Goal: Transaction & Acquisition: Book appointment/travel/reservation

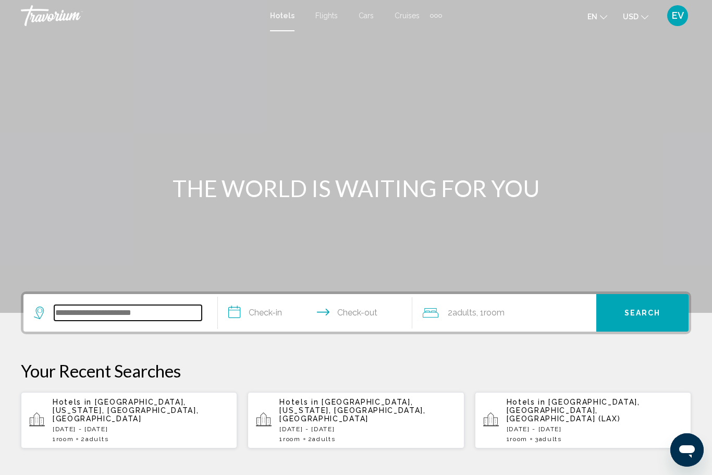
click at [76, 319] on input "Search widget" at bounding box center [128, 313] width 148 height 16
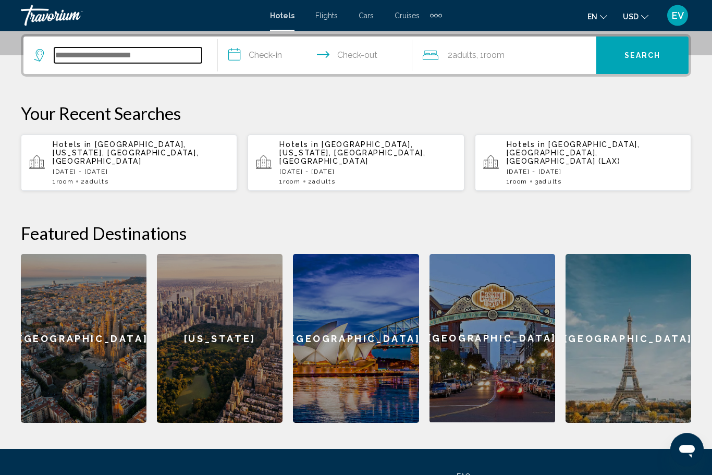
scroll to position [258, 0]
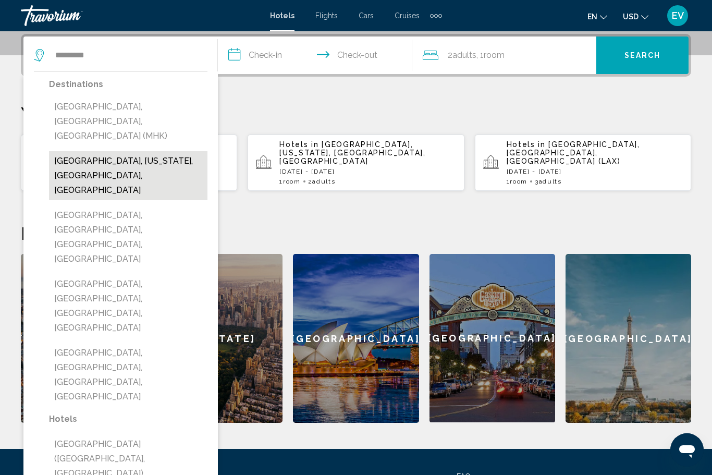
click at [95, 151] on button "[GEOGRAPHIC_DATA], [US_STATE], [GEOGRAPHIC_DATA], [GEOGRAPHIC_DATA]" at bounding box center [128, 175] width 158 height 49
type input "**********"
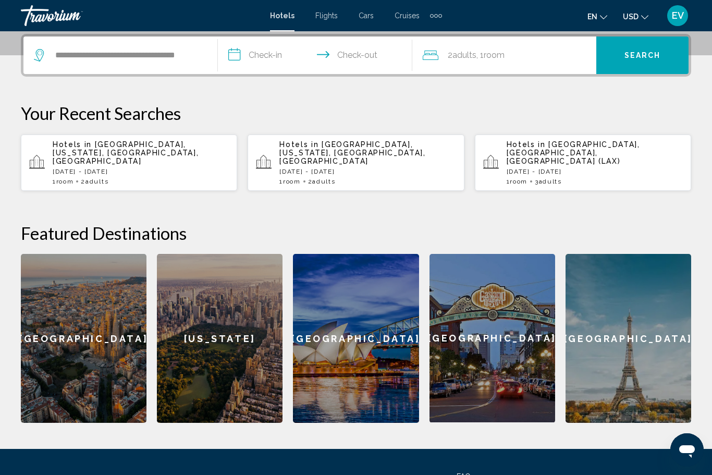
click at [277, 62] on input "**********" at bounding box center [317, 56] width 199 height 41
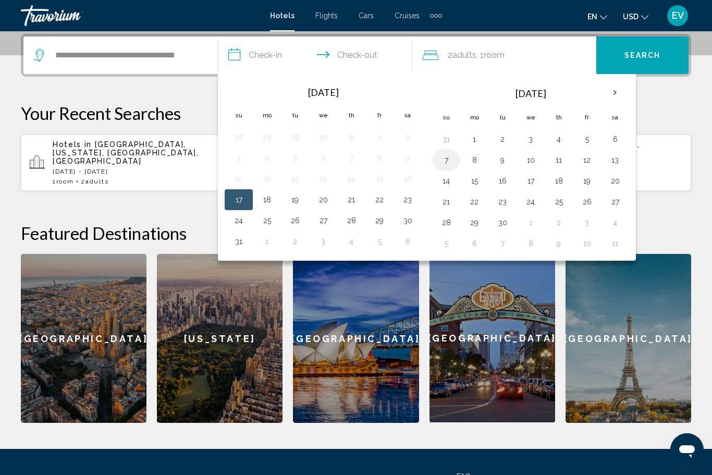
click at [448, 157] on button "7" at bounding box center [446, 160] width 17 height 15
click at [535, 154] on button "10" at bounding box center [530, 160] width 17 height 15
type input "**********"
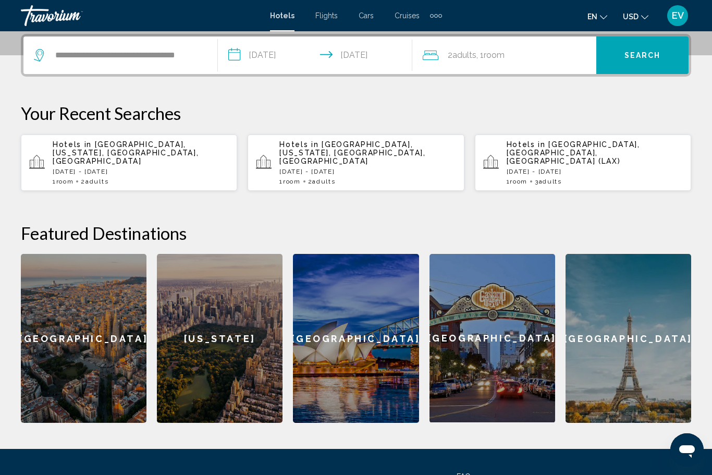
click at [651, 55] on span "Search" at bounding box center [643, 56] width 36 height 8
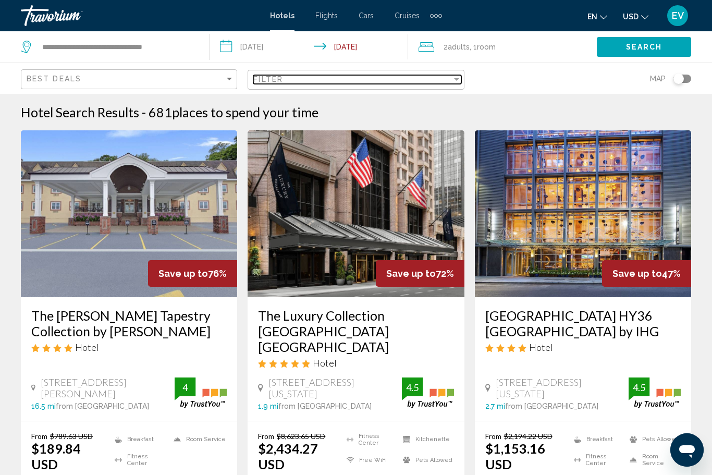
click at [445, 81] on div "Filter" at bounding box center [352, 79] width 198 height 8
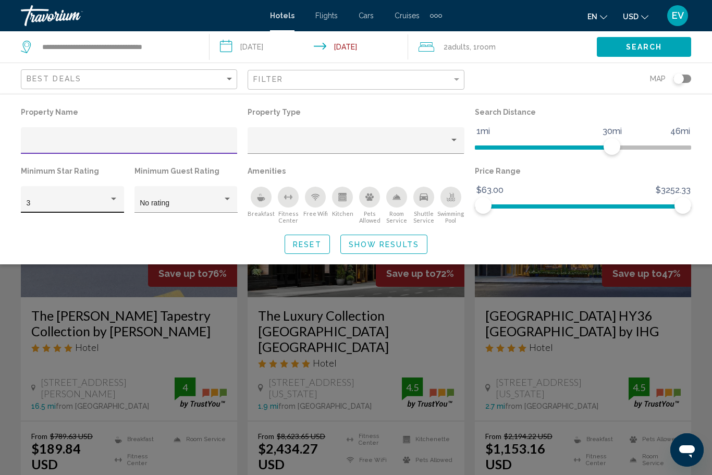
click at [34, 207] on div "3" at bounding box center [73, 203] width 92 height 8
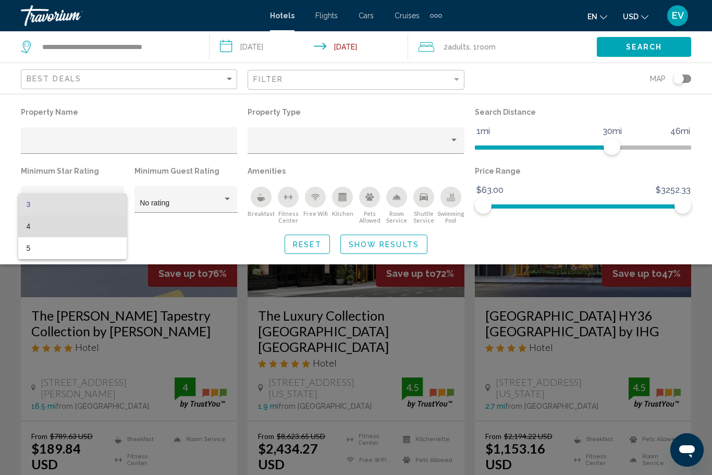
click at [41, 227] on span "4" at bounding box center [73, 226] width 92 height 22
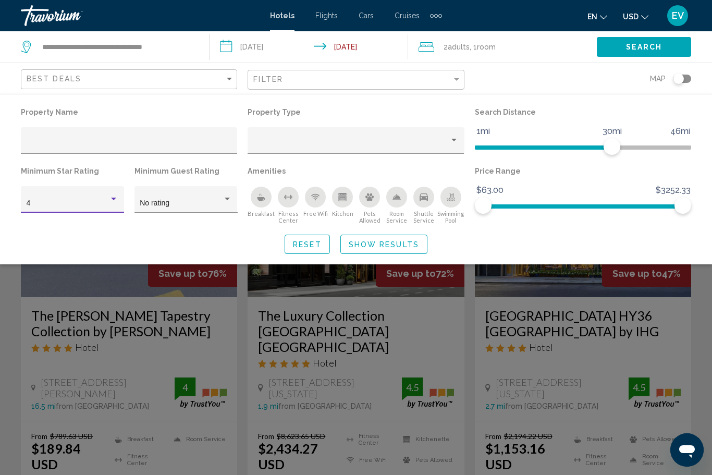
click at [41, 200] on div "4" at bounding box center [68, 203] width 83 height 8
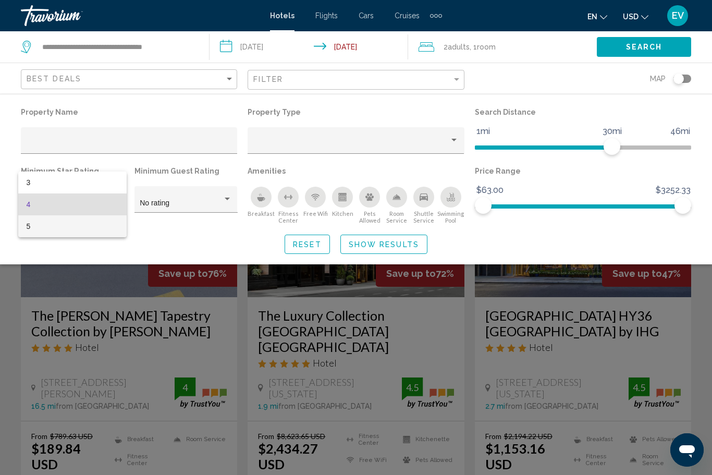
click at [42, 230] on span "5" at bounding box center [73, 226] width 92 height 22
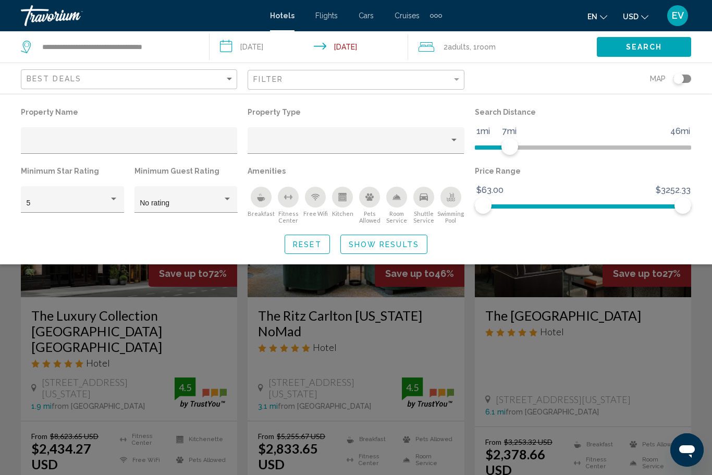
click at [412, 245] on span "Show Results" at bounding box center [384, 244] width 70 height 8
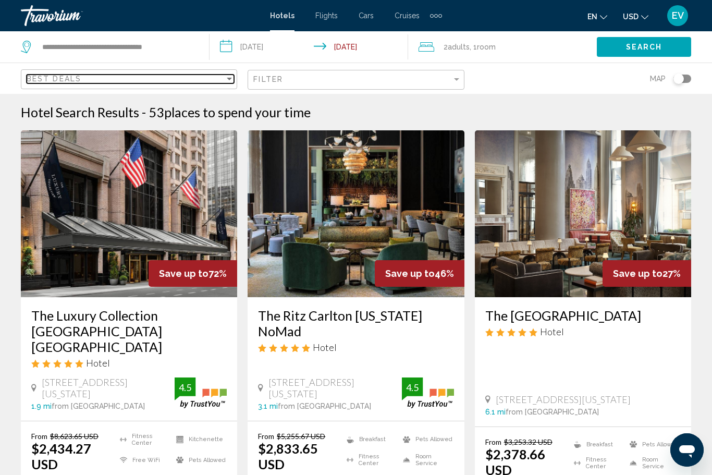
click at [46, 82] on span "Best Deals" at bounding box center [54, 79] width 55 height 8
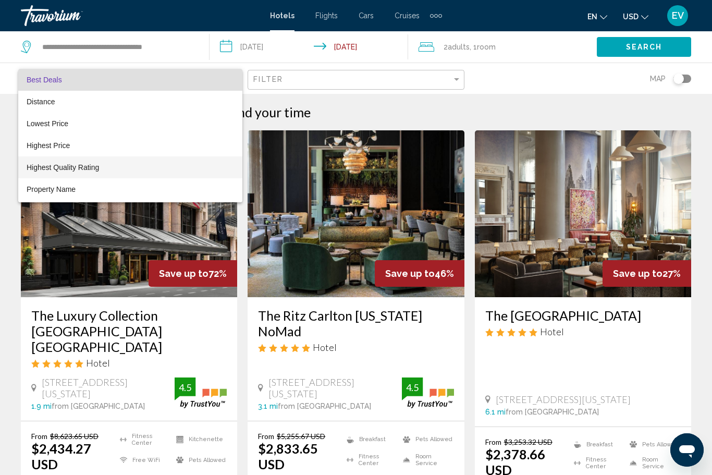
click at [44, 168] on span "Highest Quality Rating" at bounding box center [63, 167] width 72 height 8
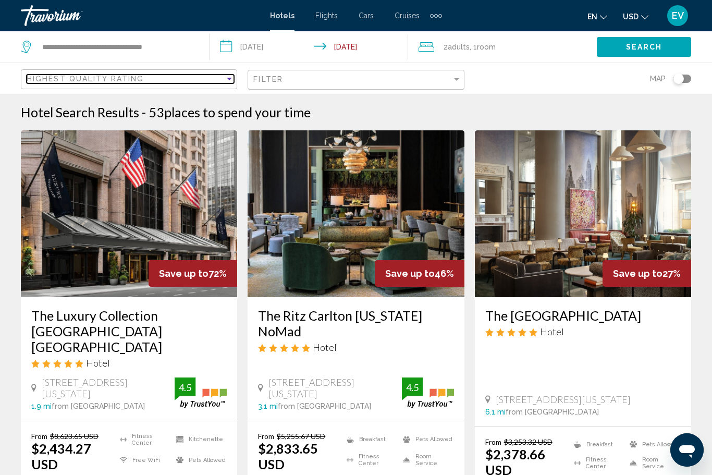
scroll to position [5, 0]
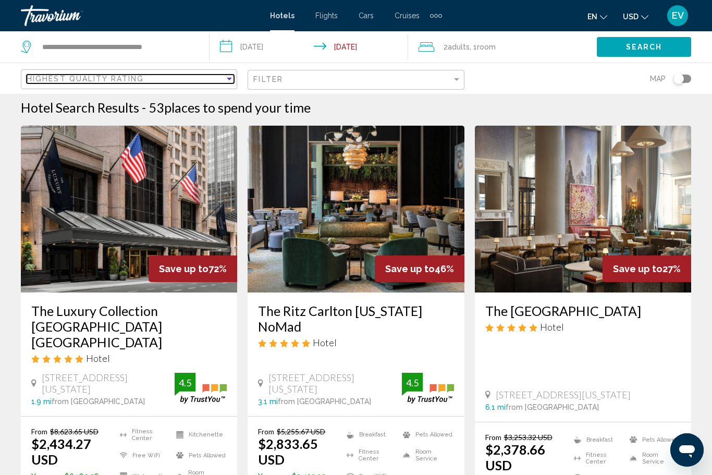
click at [45, 79] on span "Highest Quality Rating" at bounding box center [85, 79] width 117 height 8
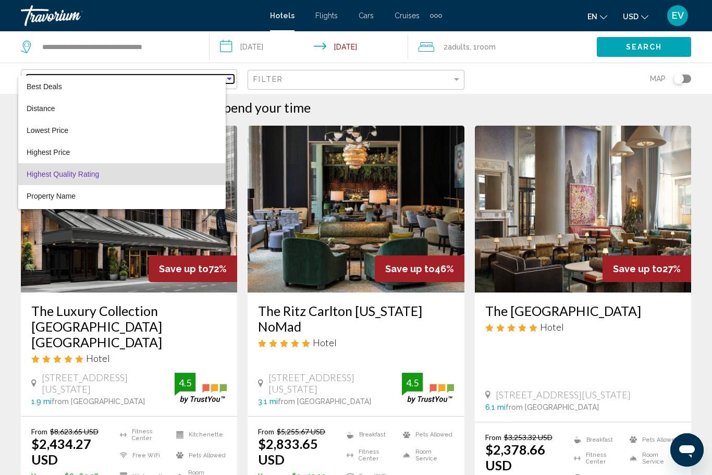
scroll to position [20, 0]
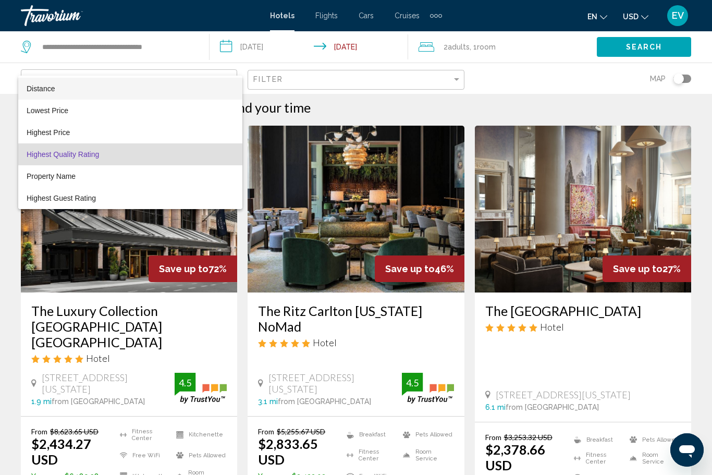
click at [31, 93] on span "Distance" at bounding box center [130, 89] width 207 height 22
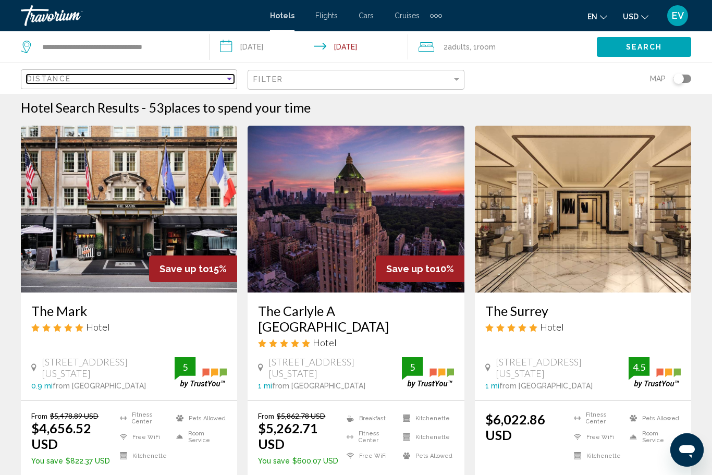
click at [31, 83] on span "Distance" at bounding box center [49, 79] width 44 height 8
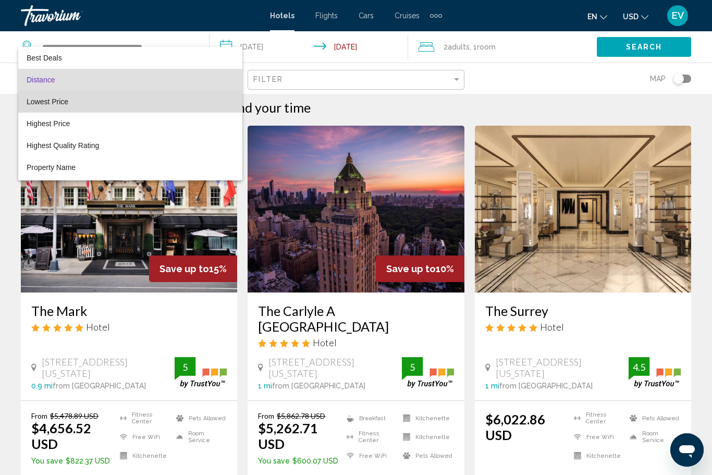
click at [32, 103] on span "Lowest Price" at bounding box center [48, 101] width 42 height 8
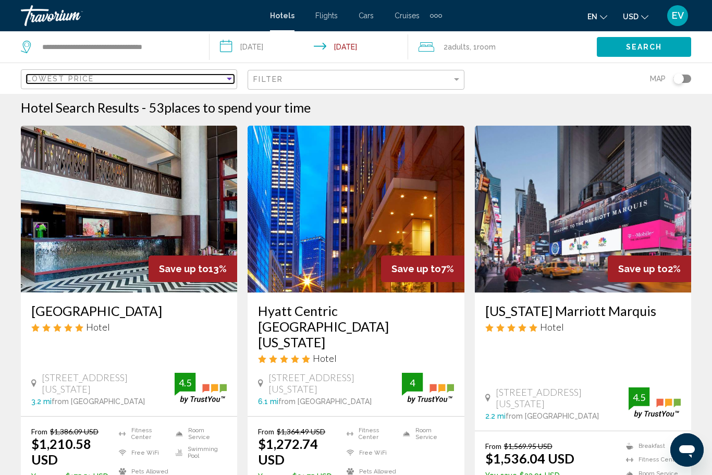
click at [54, 75] on span "Lowest Price" at bounding box center [60, 79] width 67 height 8
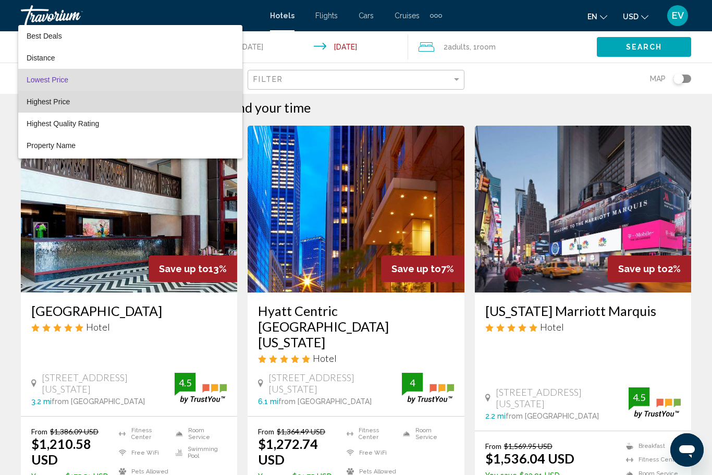
click at [31, 102] on span "Highest Price" at bounding box center [48, 101] width 43 height 8
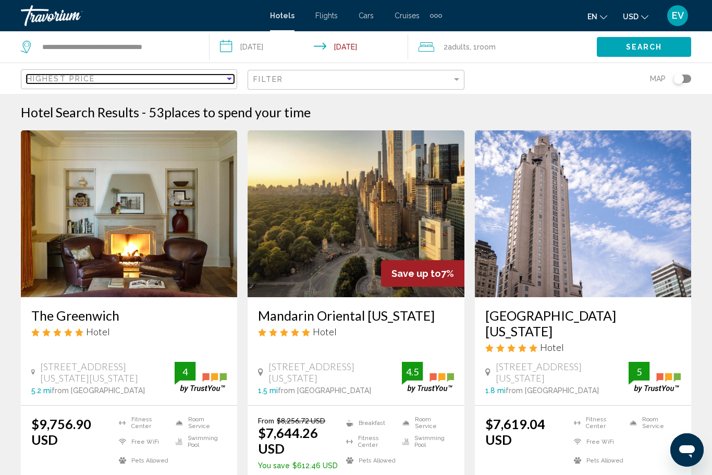
click at [46, 75] on span "Highest Price" at bounding box center [61, 79] width 68 height 8
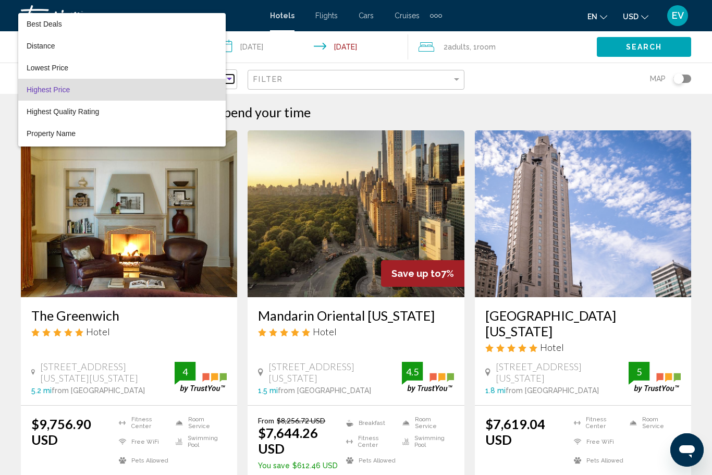
scroll to position [10, 0]
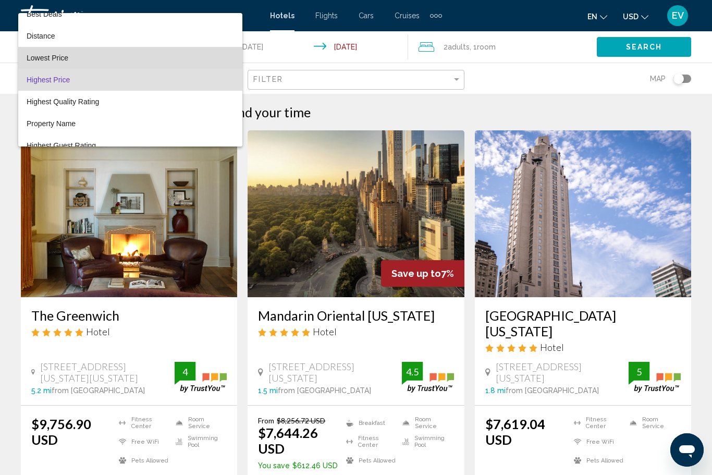
click at [36, 52] on span "Lowest Price" at bounding box center [130, 58] width 207 height 22
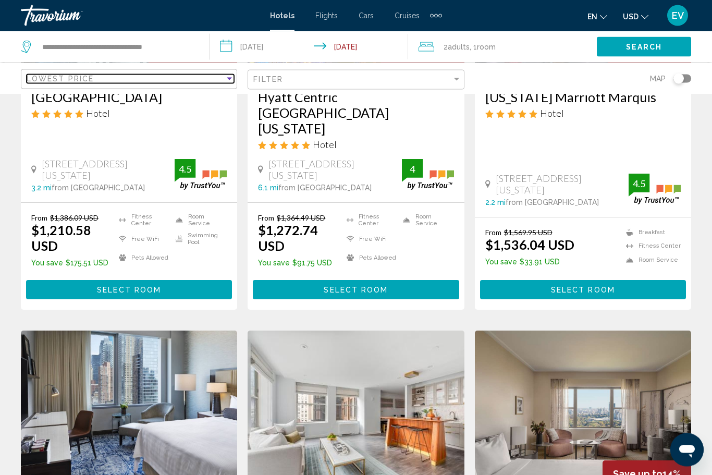
scroll to position [219, 0]
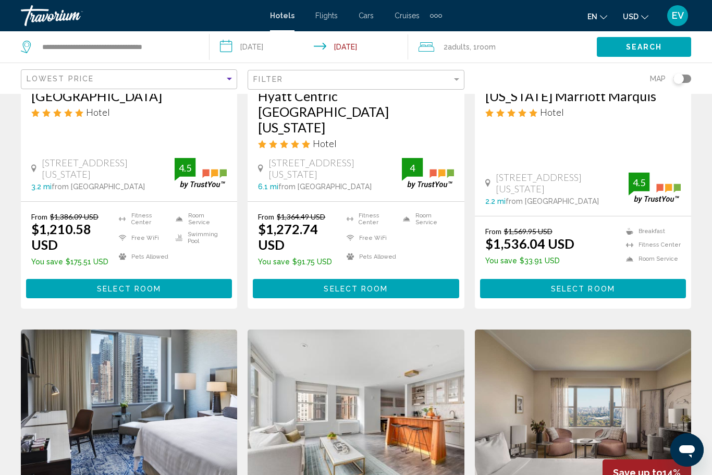
click at [235, 47] on input "**********" at bounding box center [311, 48] width 203 height 34
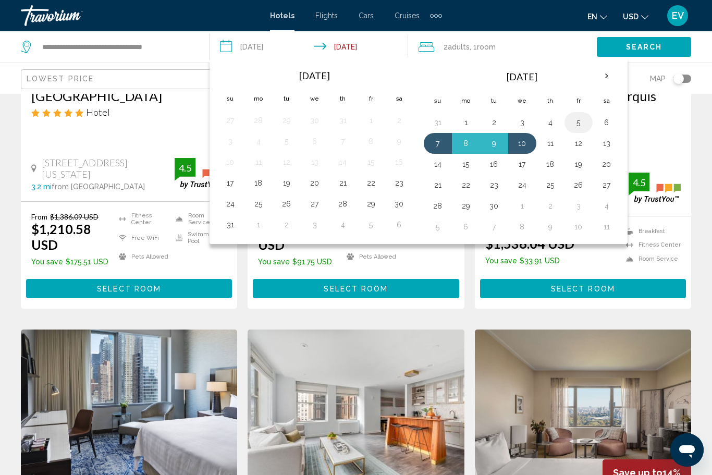
click at [576, 124] on button "5" at bounding box center [578, 122] width 17 height 15
click at [524, 143] on button "10" at bounding box center [522, 143] width 17 height 15
type input "**********"
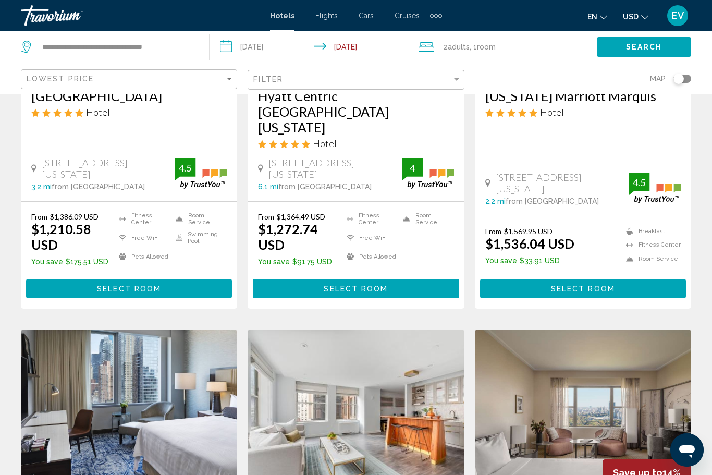
click at [622, 54] on button "Search" at bounding box center [644, 46] width 94 height 19
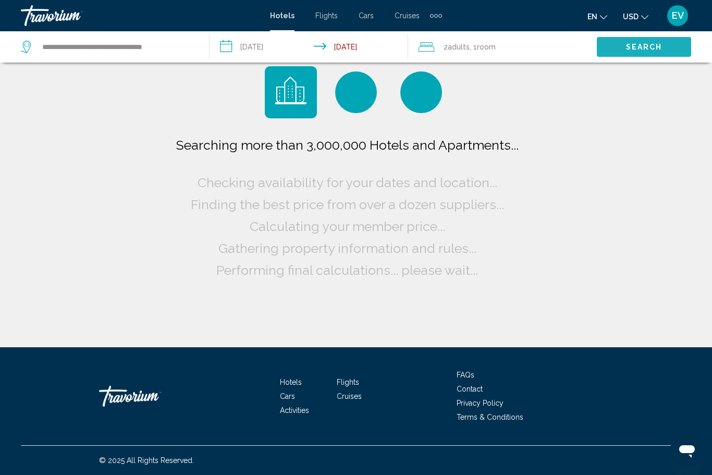
scroll to position [34, 0]
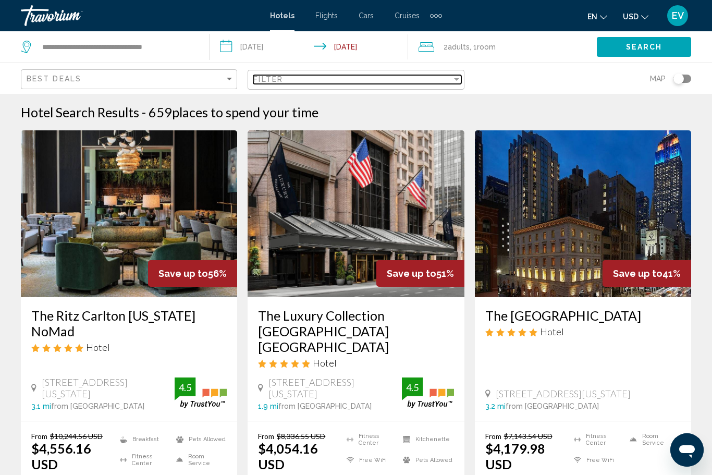
click at [454, 79] on div "Filter" at bounding box center [456, 79] width 5 height 3
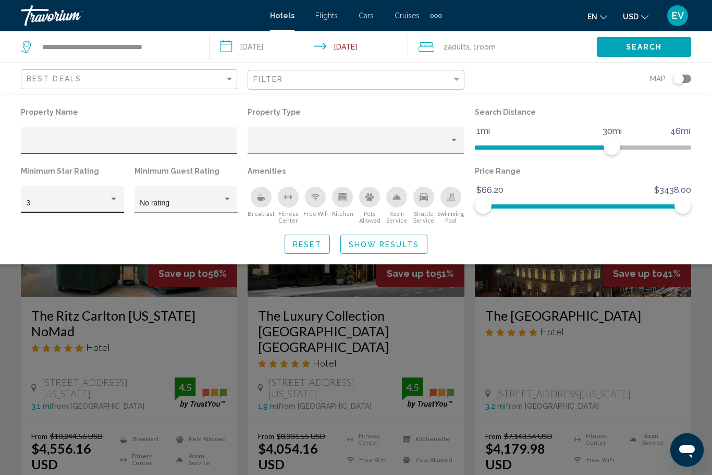
click at [64, 205] on div "3" at bounding box center [68, 203] width 83 height 8
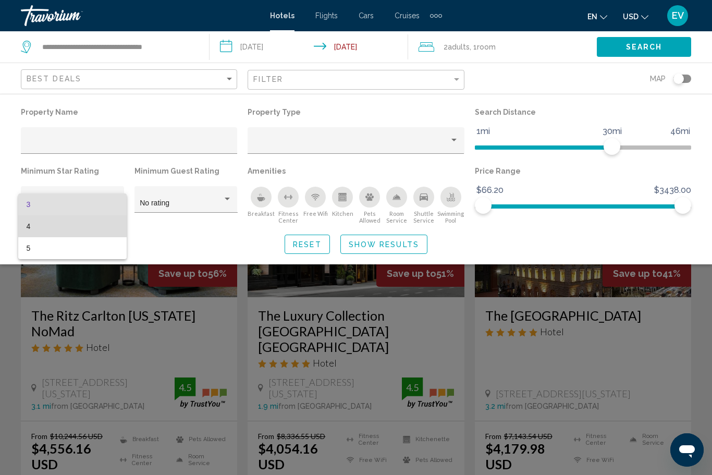
click at [63, 222] on span "4" at bounding box center [73, 226] width 92 height 22
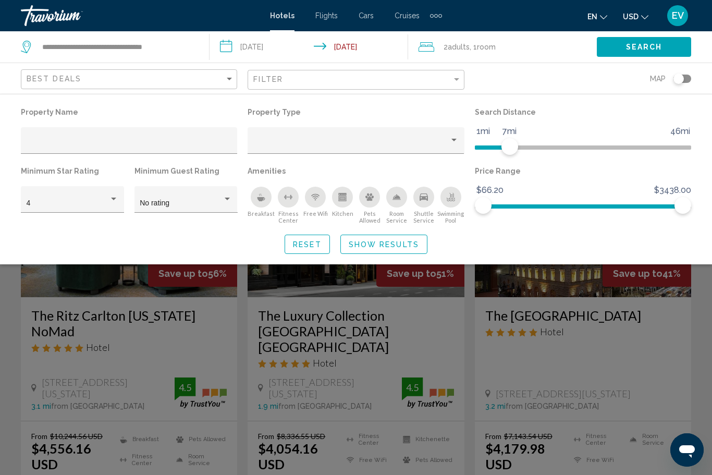
click at [405, 230] on div "Property Name Property Type Search Distance 1mi 46mi 7mi Minimum Star Rating 4 …" at bounding box center [356, 179] width 712 height 149
click at [411, 235] on button "Show Results" at bounding box center [383, 244] width 87 height 19
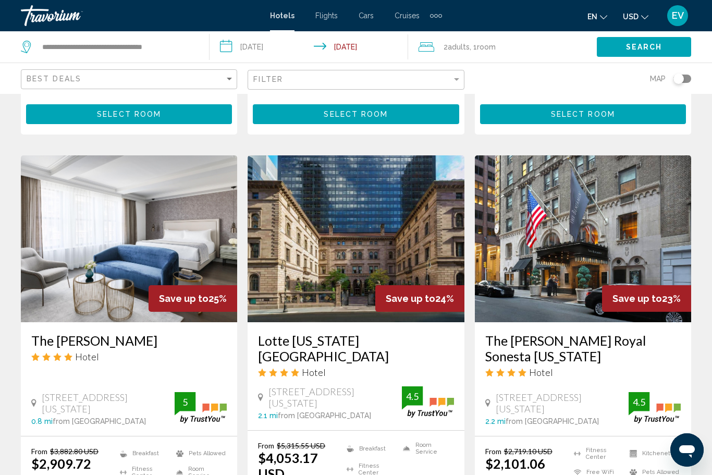
scroll to position [1267, 0]
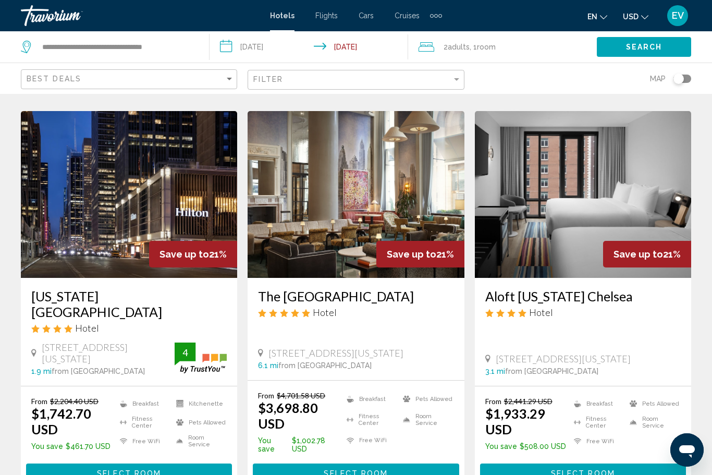
scroll to position [409, 0]
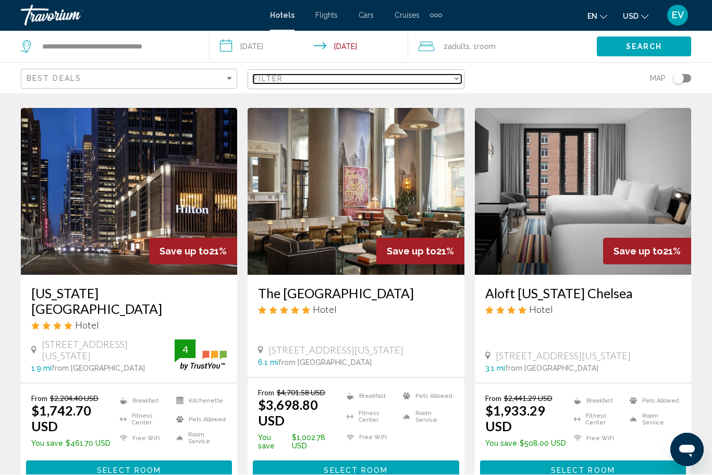
click at [387, 82] on div "Filter" at bounding box center [352, 79] width 198 height 8
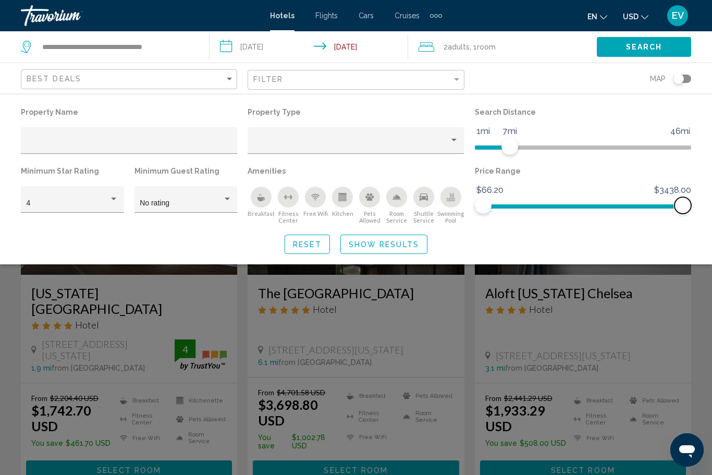
scroll to position [399, 0]
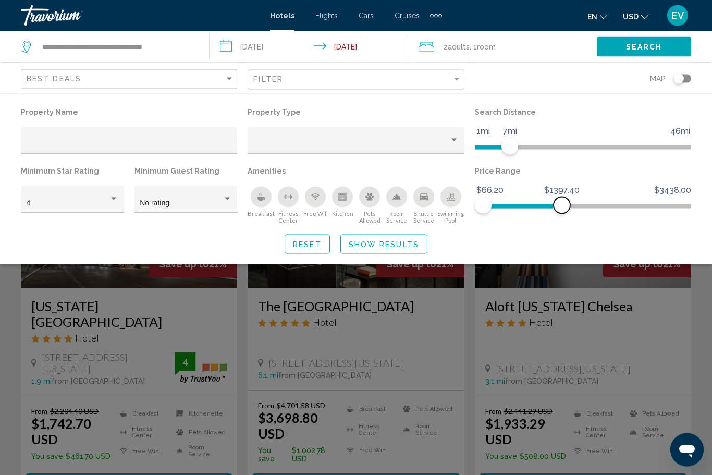
scroll to position [396, 0]
click at [378, 246] on span "Show Results" at bounding box center [384, 244] width 70 height 8
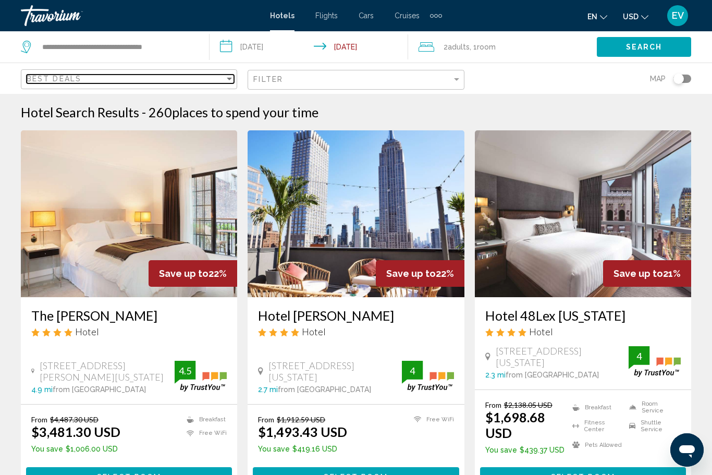
click at [188, 82] on div "Best Deals" at bounding box center [126, 79] width 198 height 8
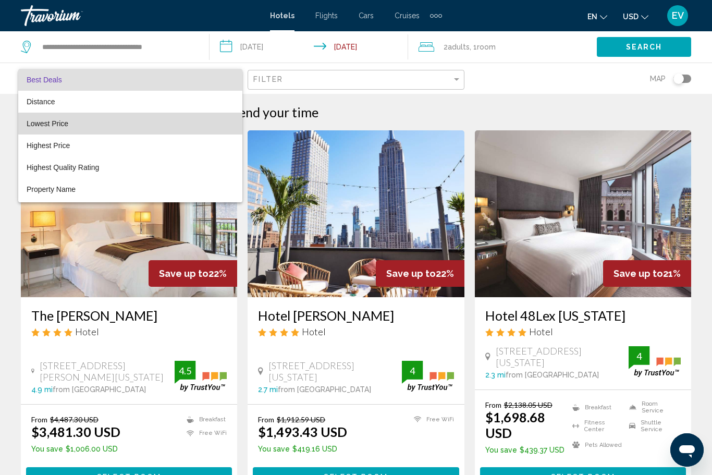
click at [210, 116] on span "Lowest Price" at bounding box center [130, 124] width 207 height 22
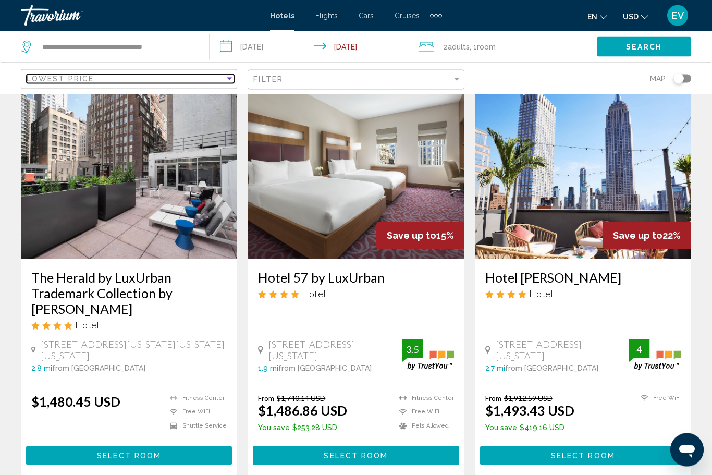
scroll to position [38, 0]
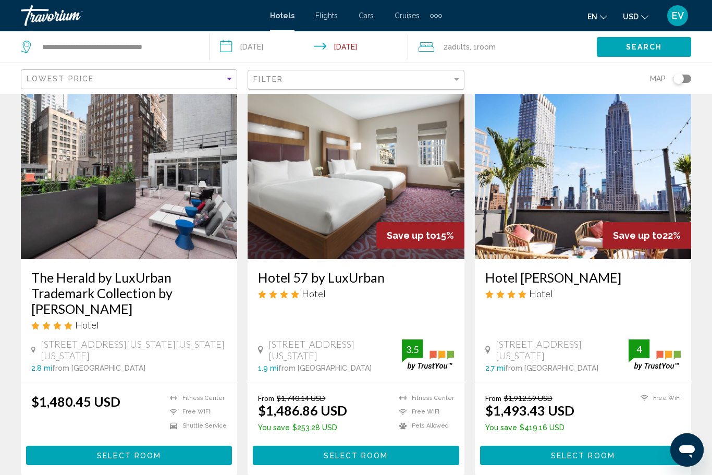
click at [666, 78] on button "Toggle map" at bounding box center [679, 78] width 26 height 9
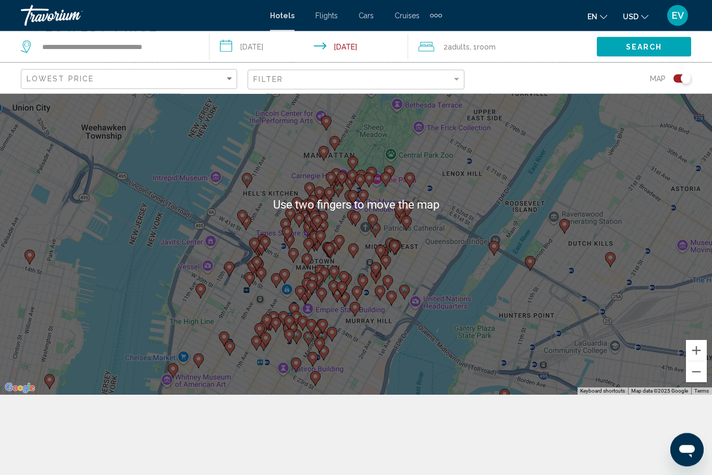
scroll to position [80, 0]
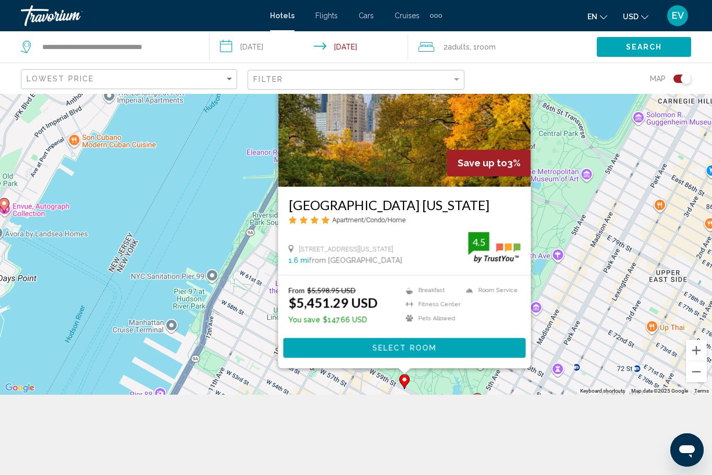
click at [607, 315] on div "To activate drag with keyboard, press Alt + Enter. Once in keyboard drag state,…" at bounding box center [356, 204] width 712 height 381
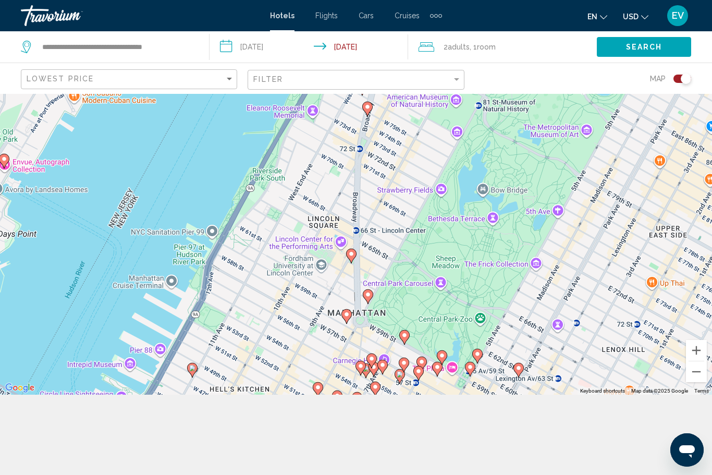
click at [184, 385] on div "To activate drag with keyboard, press Alt + Enter. Once in keyboard drag state,…" at bounding box center [356, 204] width 712 height 381
click at [188, 377] on icon "Main content" at bounding box center [192, 369] width 10 height 15
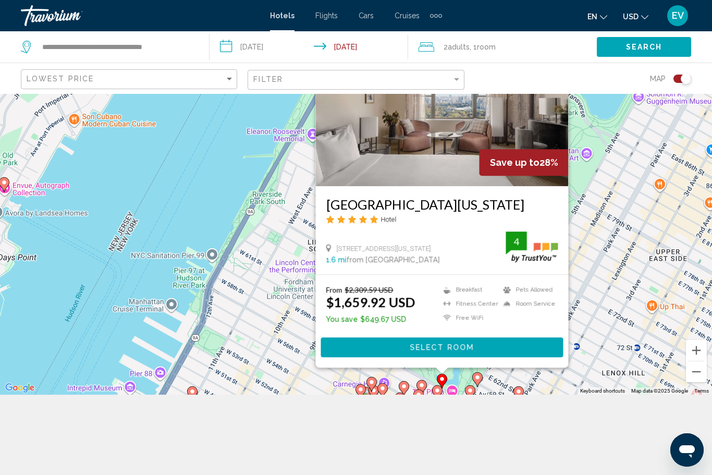
click at [439, 212] on h3 "[GEOGRAPHIC_DATA][US_STATE]" at bounding box center [442, 205] width 232 height 16
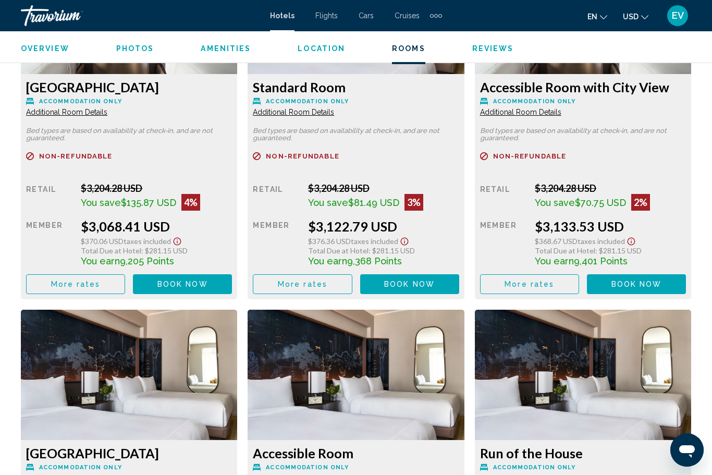
scroll to position [2091, 0]
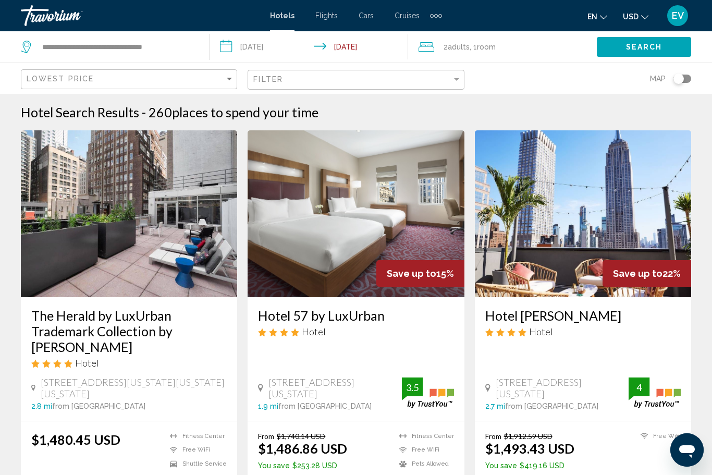
click at [239, 35] on input "**********" at bounding box center [311, 48] width 203 height 34
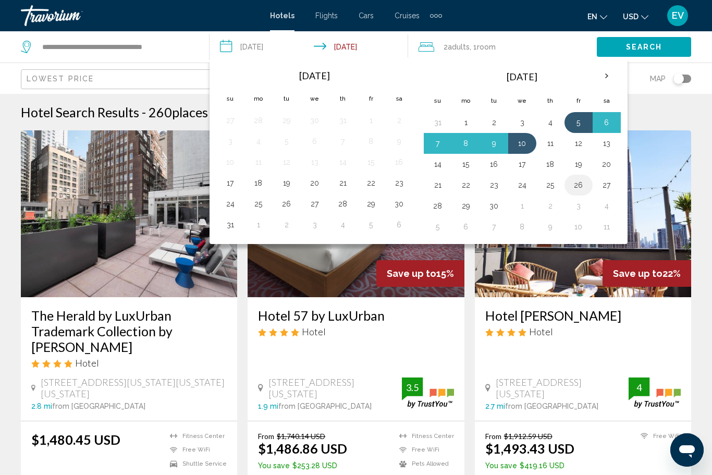
click at [579, 185] on button "26" at bounding box center [578, 185] width 17 height 15
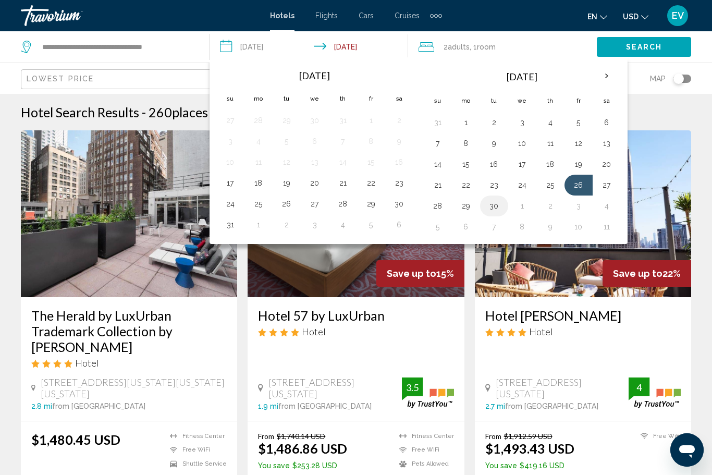
click at [496, 205] on button "30" at bounding box center [494, 206] width 17 height 15
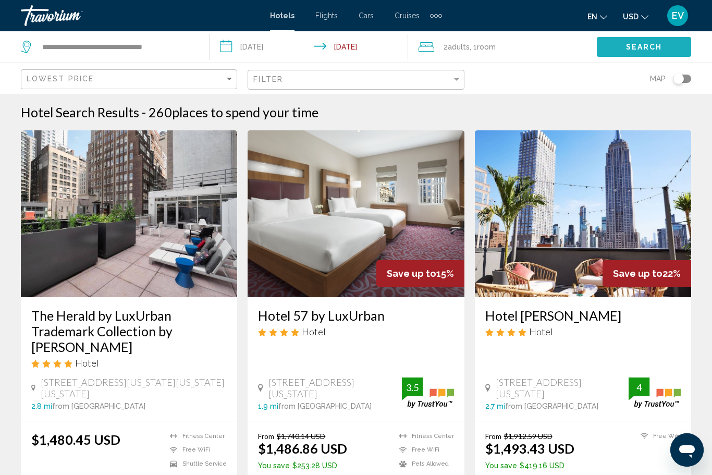
click at [677, 50] on button "Search" at bounding box center [644, 46] width 94 height 19
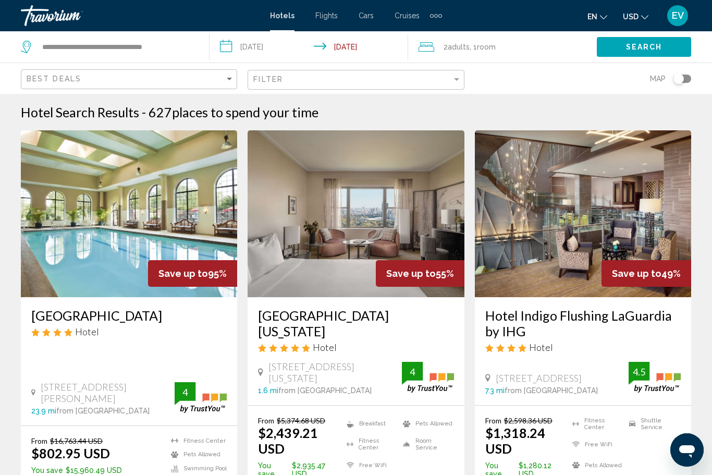
scroll to position [24, 0]
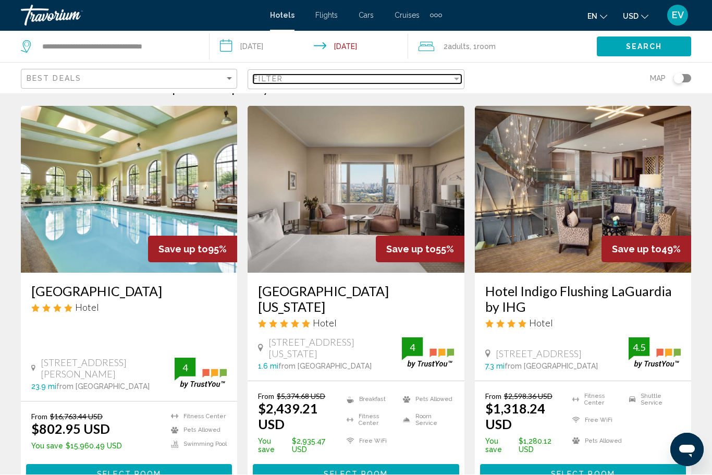
click at [404, 82] on div "Filter" at bounding box center [352, 79] width 198 height 8
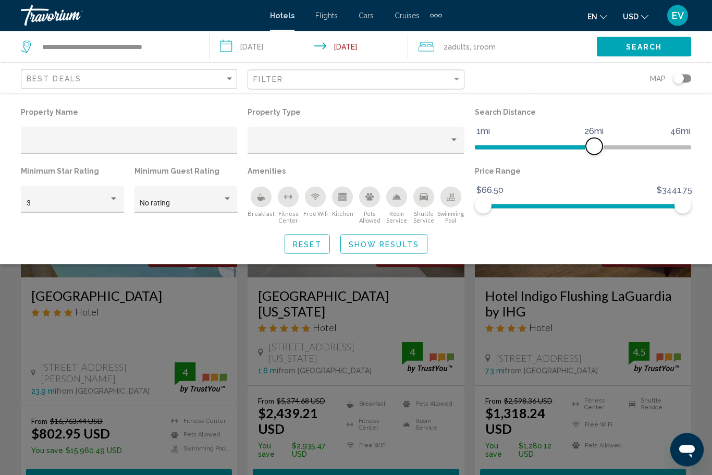
scroll to position [9, 0]
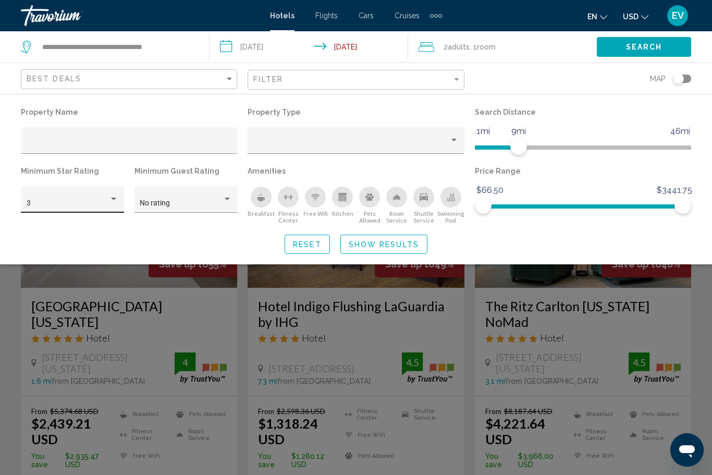
click at [114, 197] on div "Hotel Filters" at bounding box center [113, 199] width 9 height 8
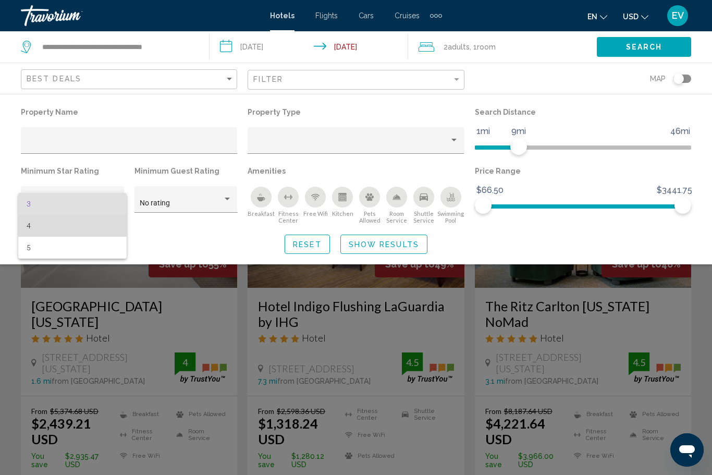
click at [114, 227] on span "4" at bounding box center [73, 226] width 92 height 22
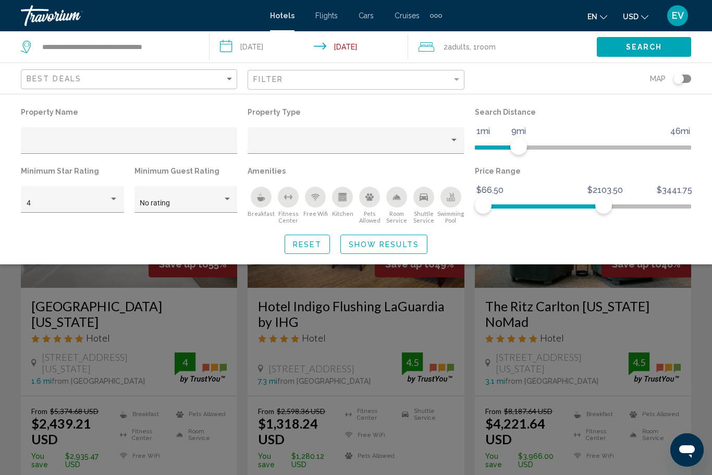
click at [414, 237] on button "Show Results" at bounding box center [383, 244] width 87 height 19
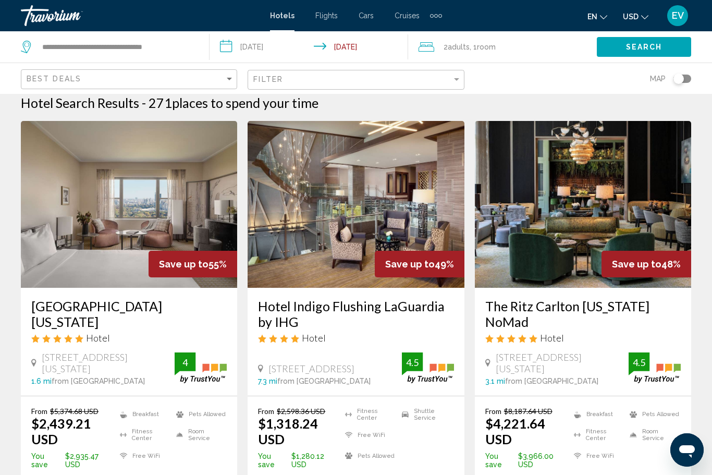
click at [264, 42] on input "**********" at bounding box center [311, 48] width 203 height 34
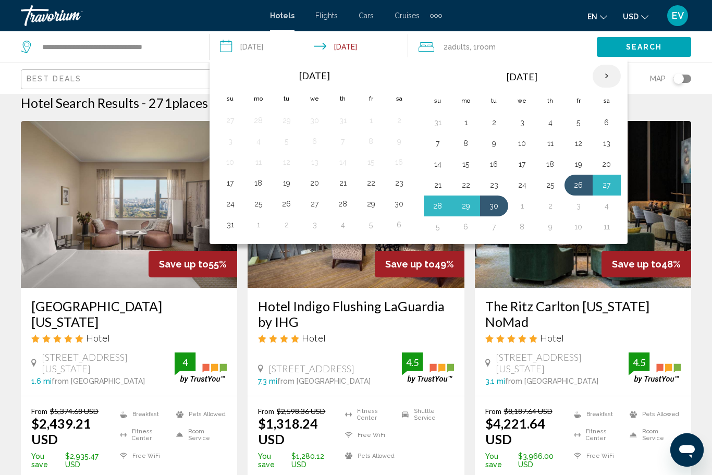
click at [602, 67] on th "Next month" at bounding box center [607, 76] width 28 height 23
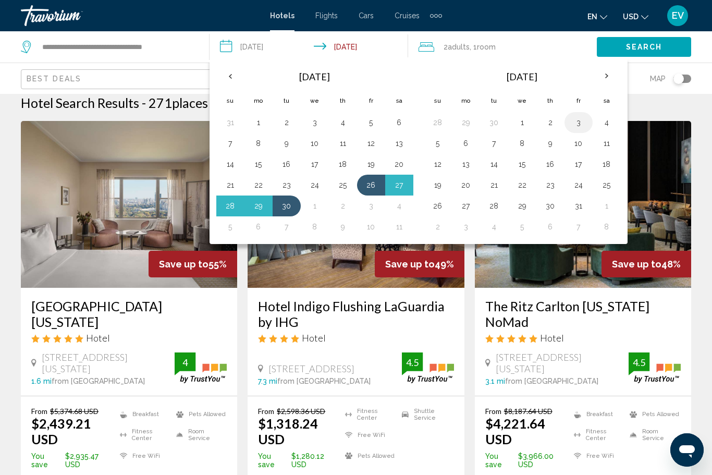
click at [581, 124] on button "3" at bounding box center [578, 122] width 17 height 15
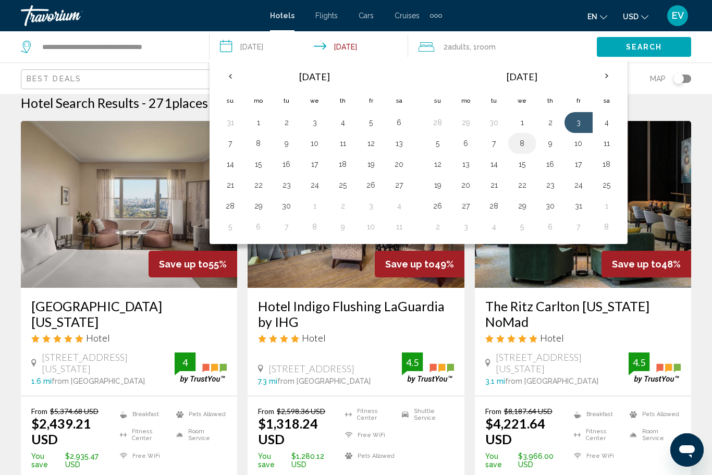
click at [524, 149] on button "8" at bounding box center [522, 143] width 17 height 15
type input "**********"
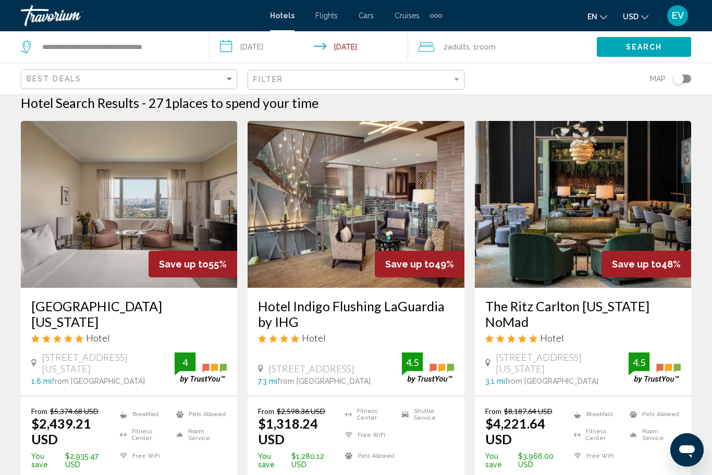
click at [669, 46] on button "Search" at bounding box center [644, 46] width 94 height 19
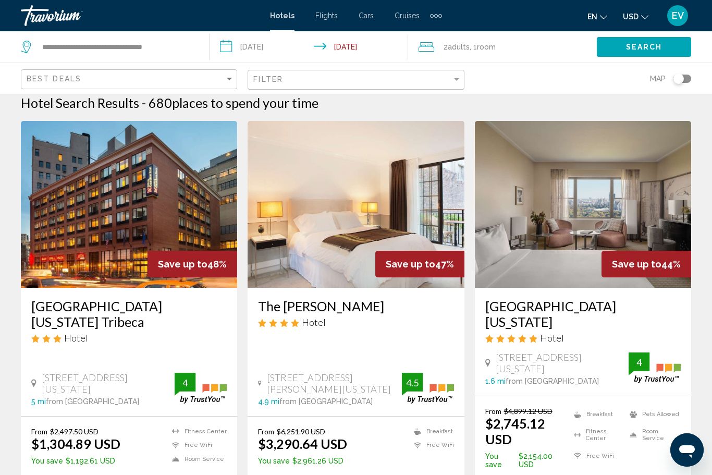
click at [581, 295] on div "[GEOGRAPHIC_DATA][US_STATE] Hotel [STREET_ADDRESS][US_STATE] 1.6 mi from [GEOGR…" at bounding box center [583, 342] width 216 height 108
click at [582, 307] on h3 "[GEOGRAPHIC_DATA][US_STATE]" at bounding box center [583, 313] width 196 height 31
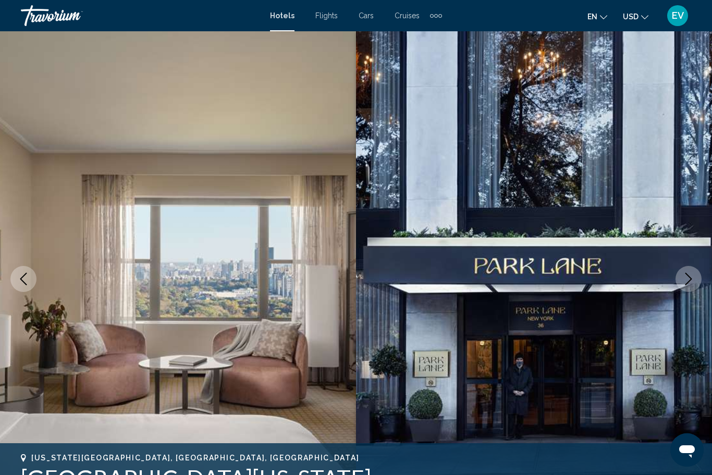
click at [681, 269] on button "Next image" at bounding box center [689, 279] width 26 height 26
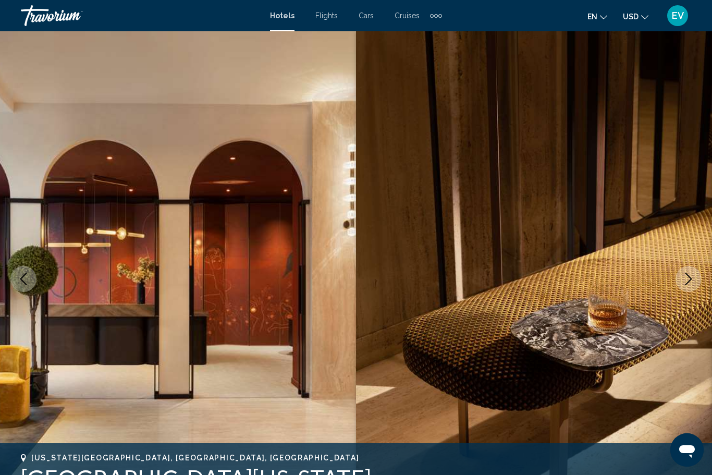
click at [682, 282] on icon "Next image" at bounding box center [688, 279] width 13 height 13
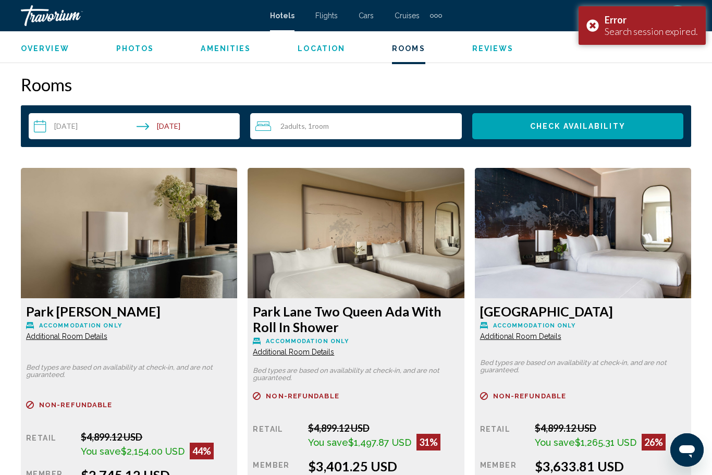
scroll to position [1410, 0]
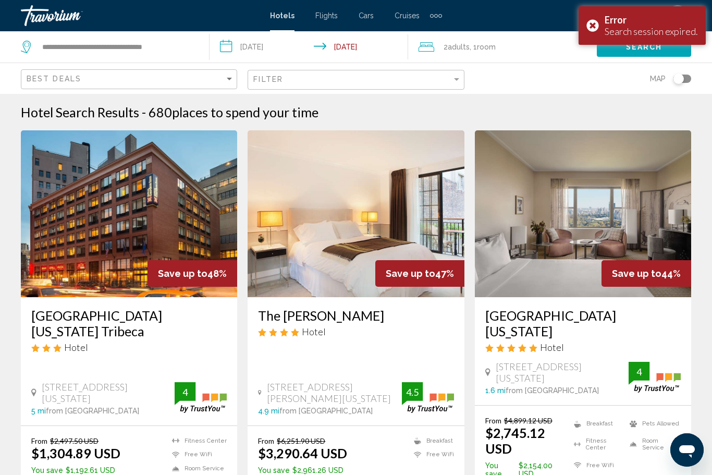
click at [261, 49] on input "**********" at bounding box center [311, 48] width 203 height 34
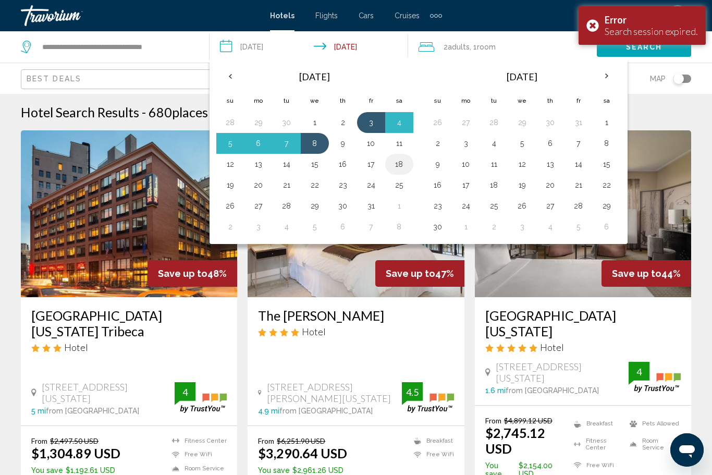
click at [399, 168] on button "18" at bounding box center [399, 164] width 17 height 15
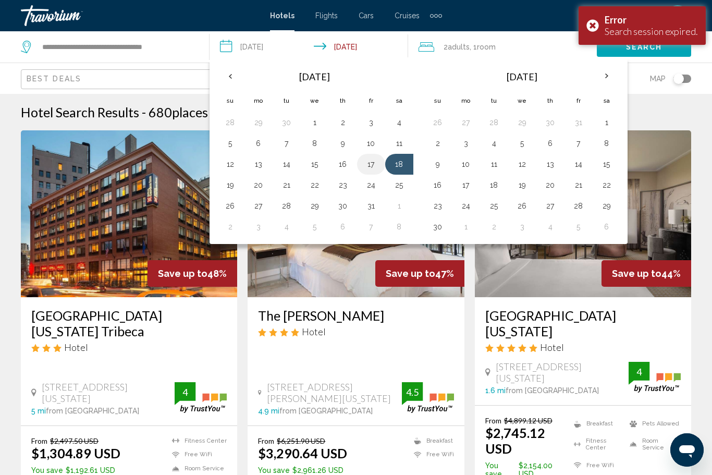
click at [376, 157] on button "17" at bounding box center [371, 164] width 17 height 15
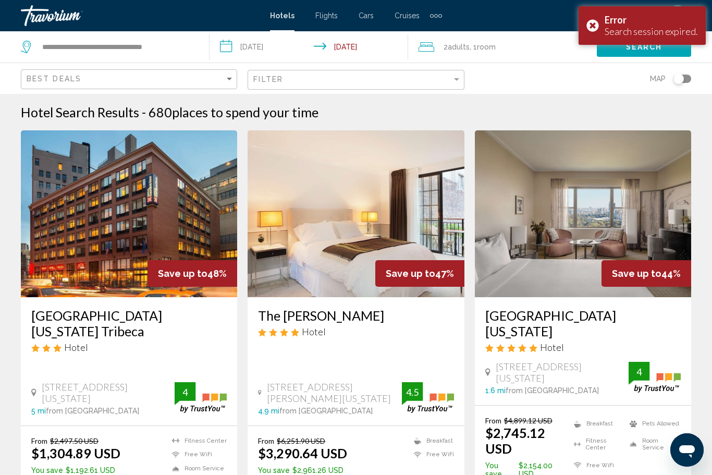
click at [268, 49] on input "**********" at bounding box center [311, 48] width 203 height 34
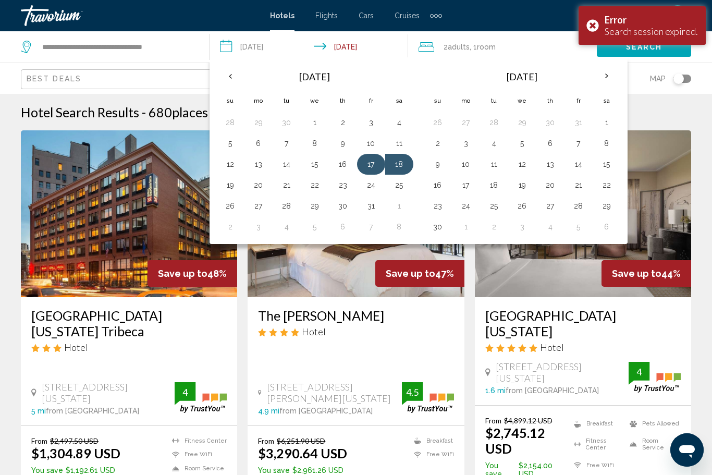
click at [369, 161] on button "17" at bounding box center [371, 164] width 17 height 15
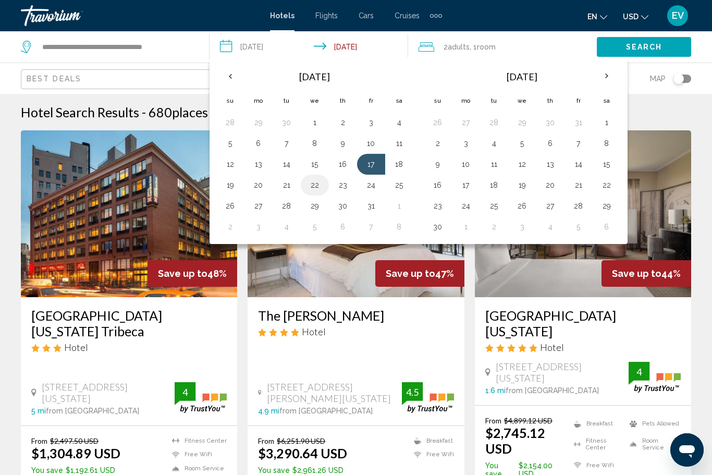
click at [318, 188] on button "22" at bounding box center [315, 185] width 17 height 15
type input "**********"
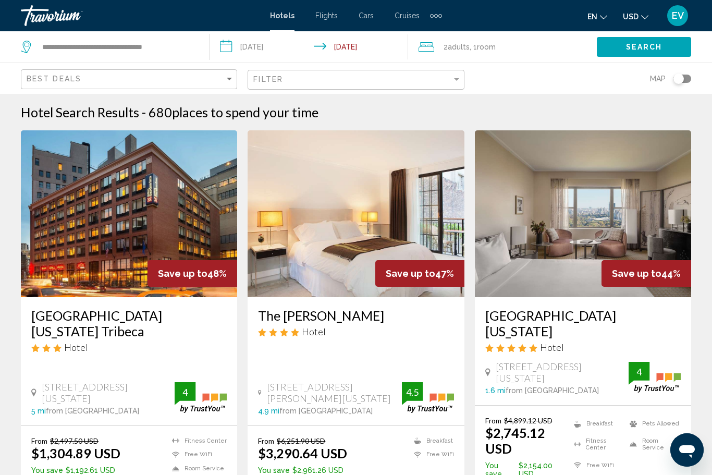
click at [635, 50] on span "Search" at bounding box center [644, 47] width 36 height 8
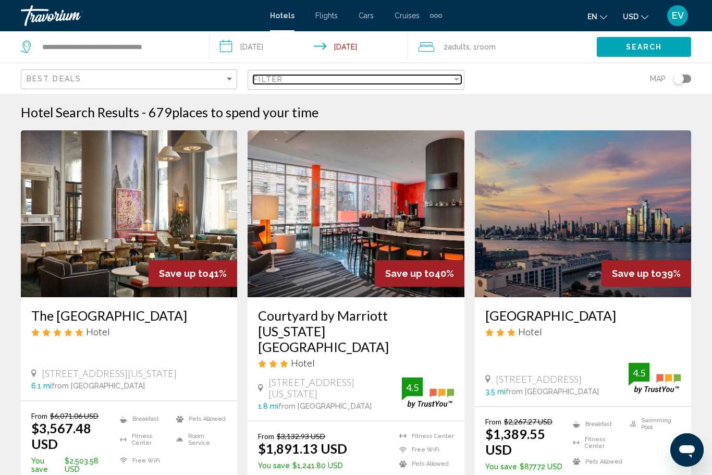
click at [378, 82] on div "Filter" at bounding box center [352, 79] width 198 height 8
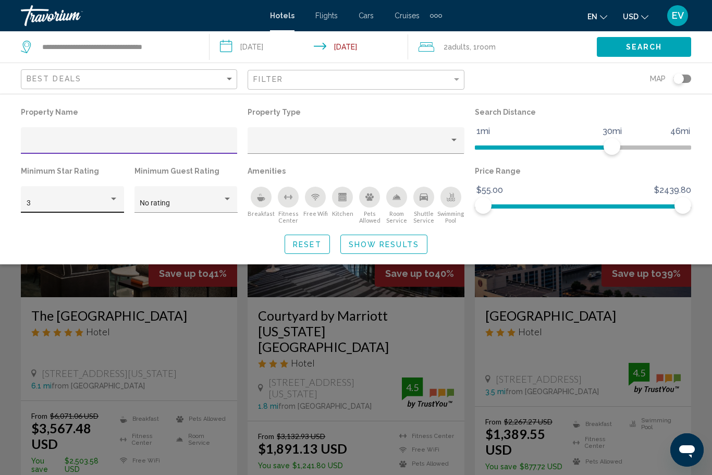
click at [104, 207] on div "3" at bounding box center [68, 203] width 83 height 8
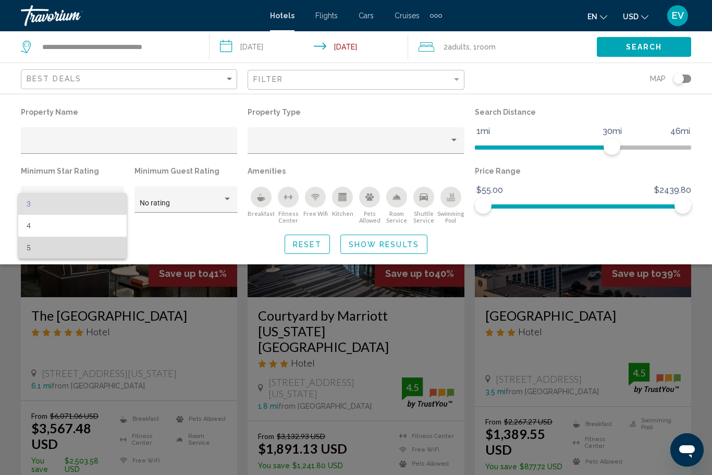
click at [92, 248] on span "5" at bounding box center [73, 248] width 92 height 22
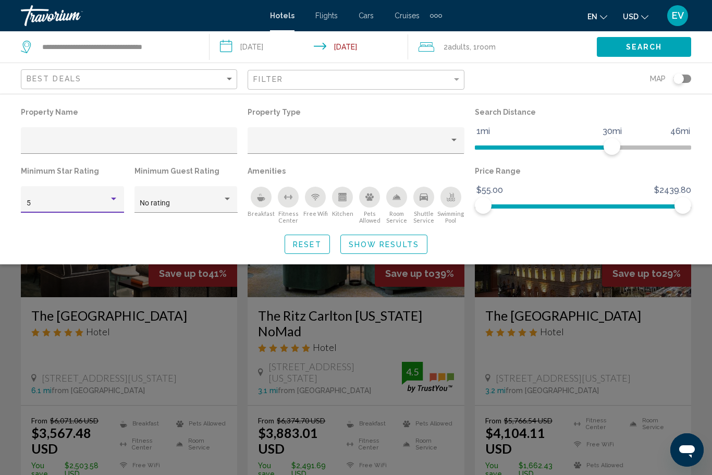
click at [366, 249] on button "Show Results" at bounding box center [383, 244] width 87 height 19
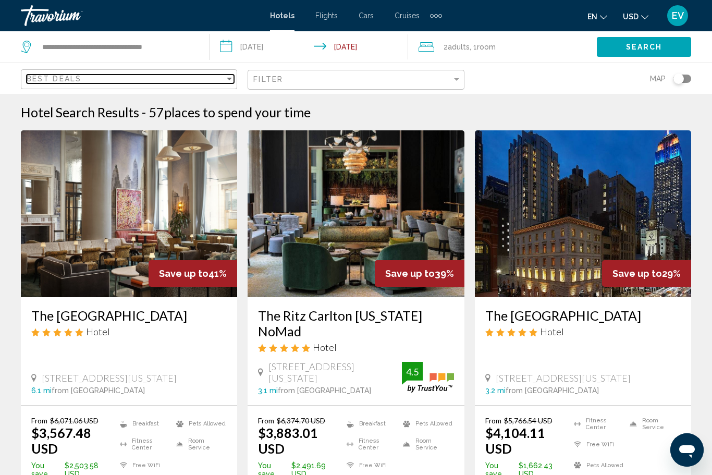
click at [122, 82] on div "Best Deals" at bounding box center [126, 79] width 198 height 8
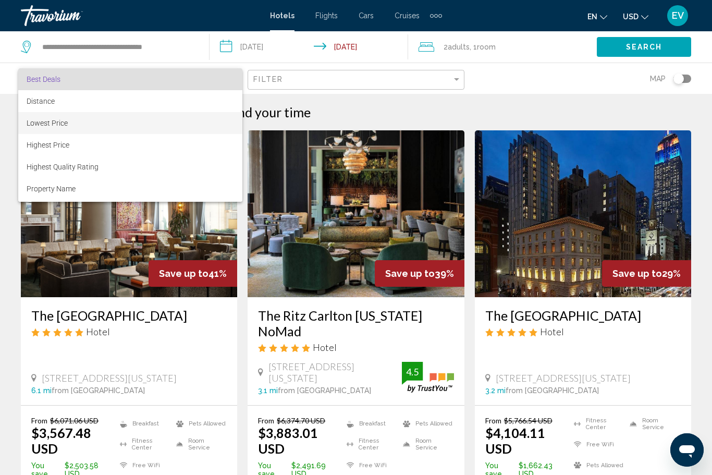
click at [173, 125] on span "Lowest Price" at bounding box center [130, 123] width 207 height 22
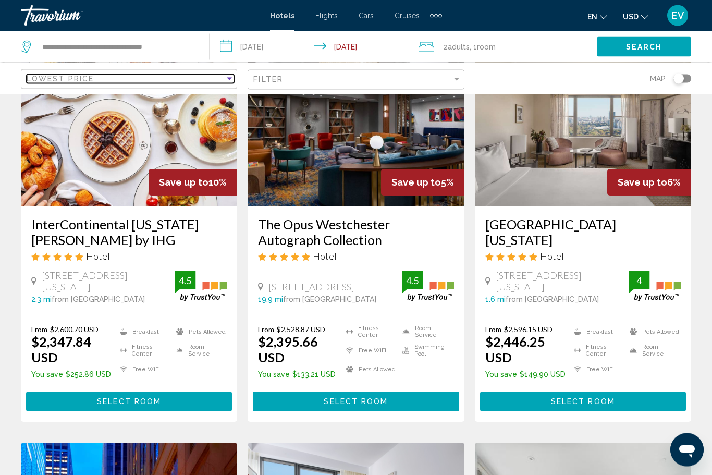
scroll to position [532, 0]
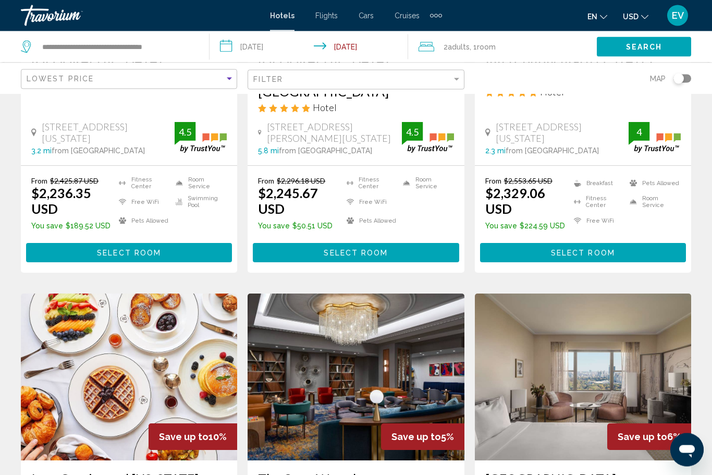
click at [275, 47] on input "**********" at bounding box center [311, 48] width 203 height 34
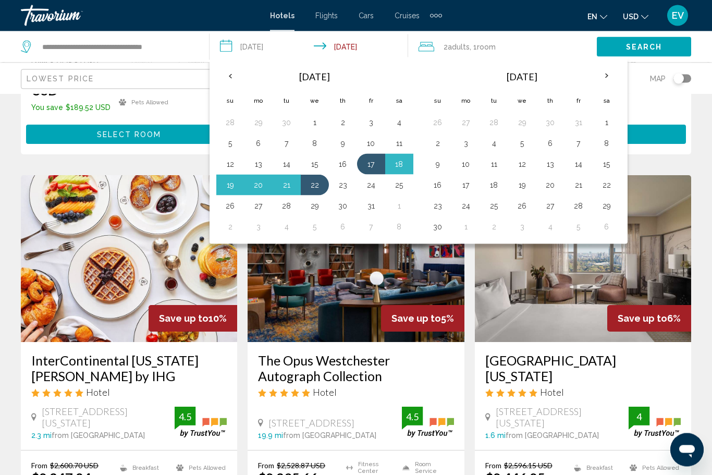
scroll to position [389, 0]
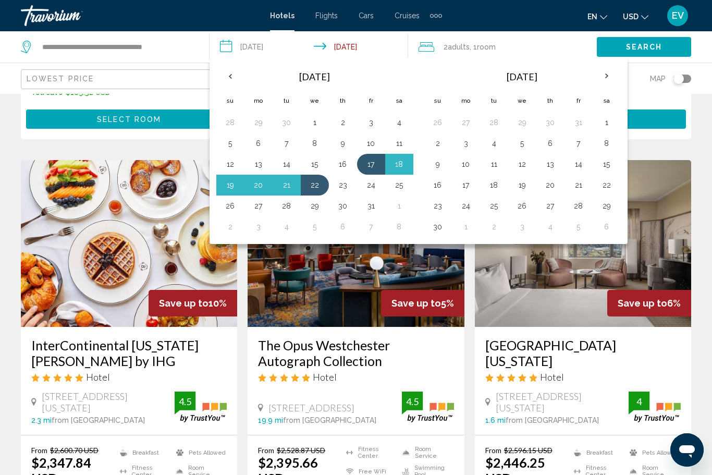
click at [575, 337] on h3 "[GEOGRAPHIC_DATA][US_STATE]" at bounding box center [583, 352] width 196 height 31
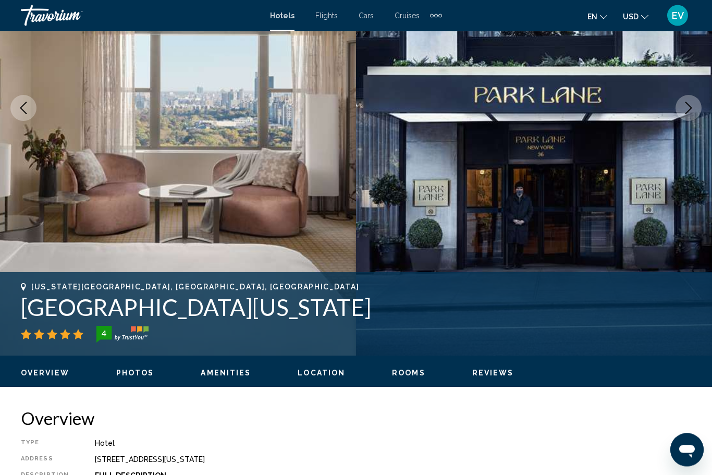
scroll to position [139, 0]
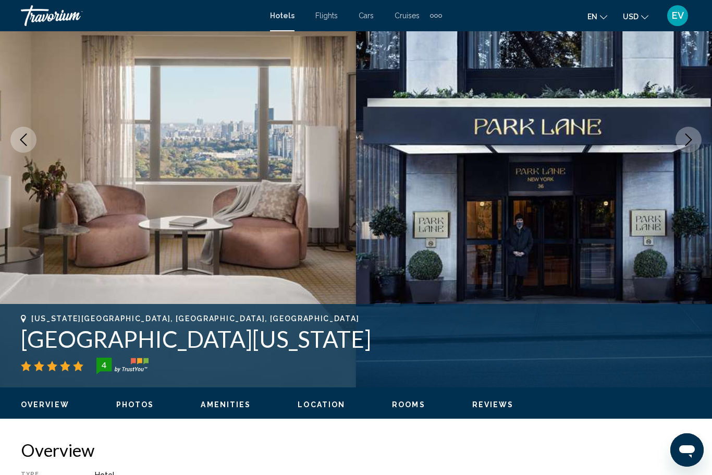
click at [690, 140] on icon "Next image" at bounding box center [688, 139] width 13 height 13
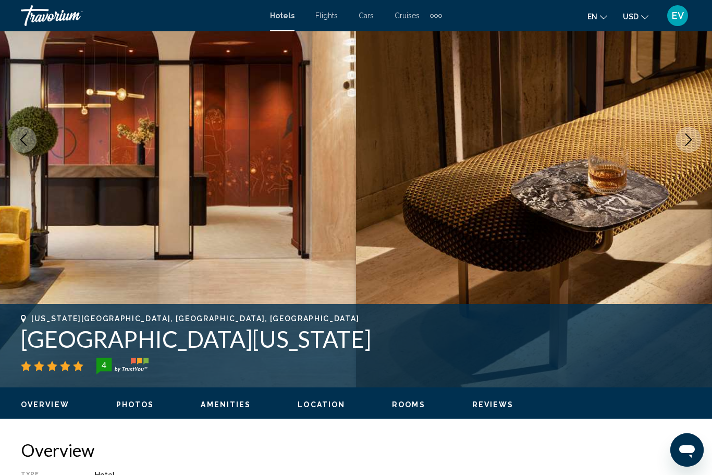
click at [673, 142] on img "Main content" at bounding box center [534, 139] width 356 height 495
click at [689, 137] on icon "Next image" at bounding box center [689, 139] width 7 height 13
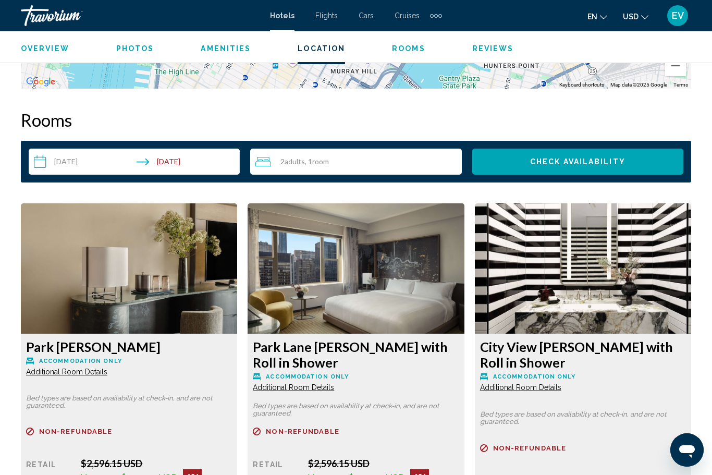
scroll to position [1436, 0]
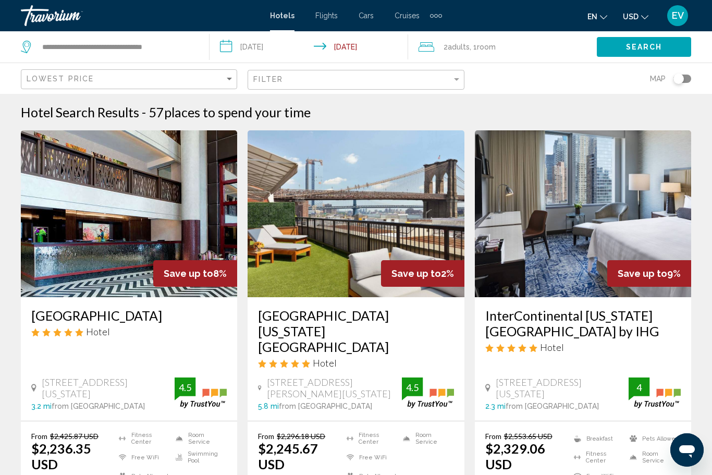
click at [272, 47] on input "**********" at bounding box center [311, 48] width 203 height 34
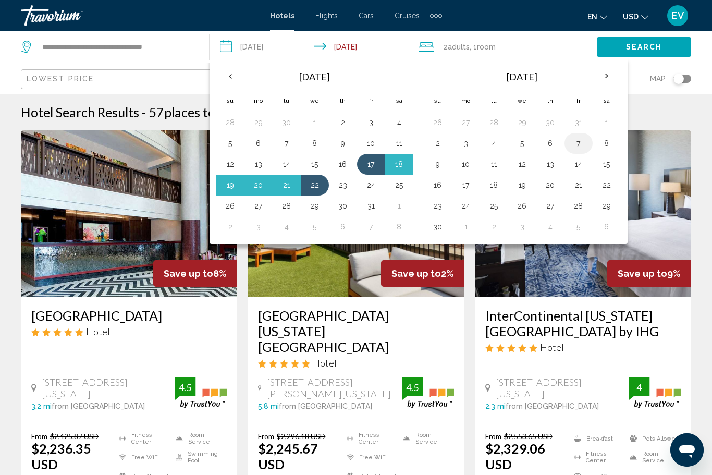
click at [580, 149] on button "7" at bounding box center [578, 143] width 17 height 15
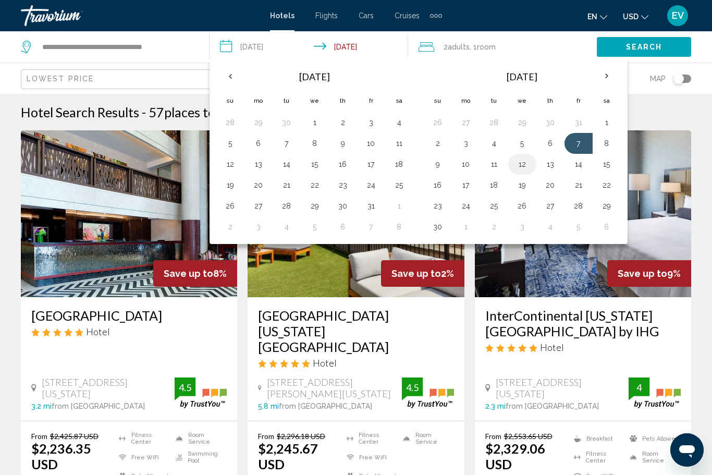
click at [525, 169] on button "12" at bounding box center [522, 164] width 17 height 15
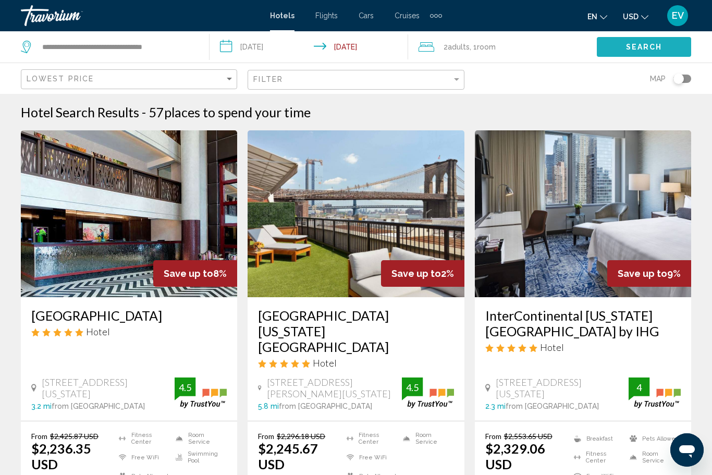
click at [670, 54] on button "Search" at bounding box center [644, 46] width 94 height 19
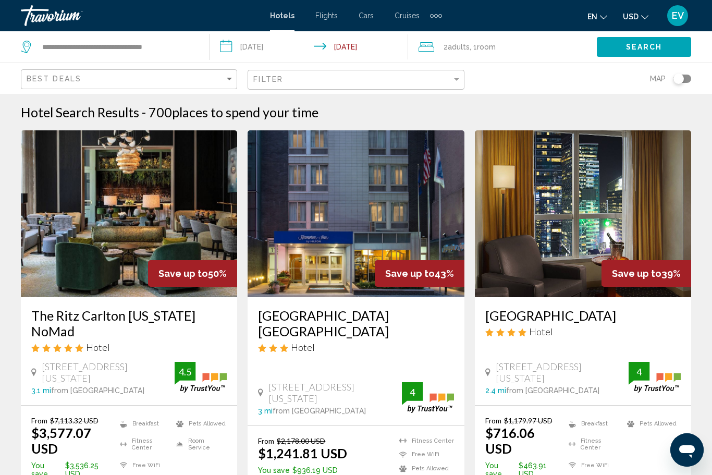
click at [680, 80] on div "Toggle map" at bounding box center [679, 79] width 10 height 10
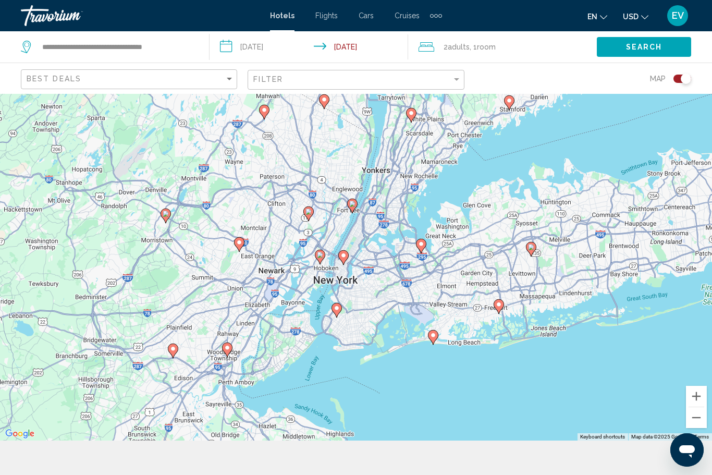
click at [682, 74] on div "Toggle map" at bounding box center [686, 79] width 10 height 10
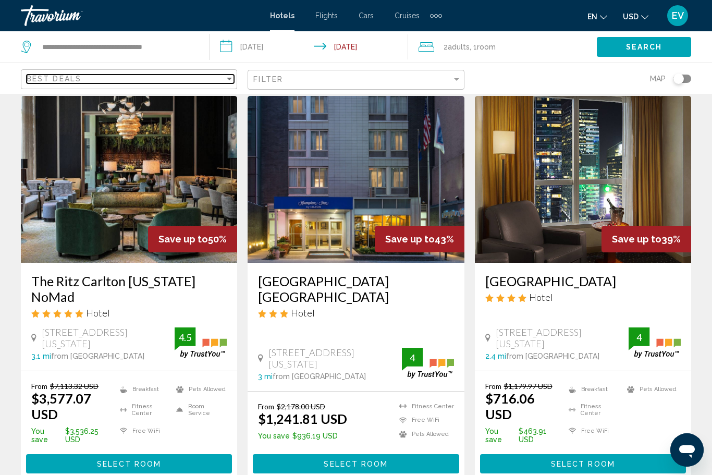
click at [68, 81] on span "Best Deals" at bounding box center [54, 79] width 55 height 8
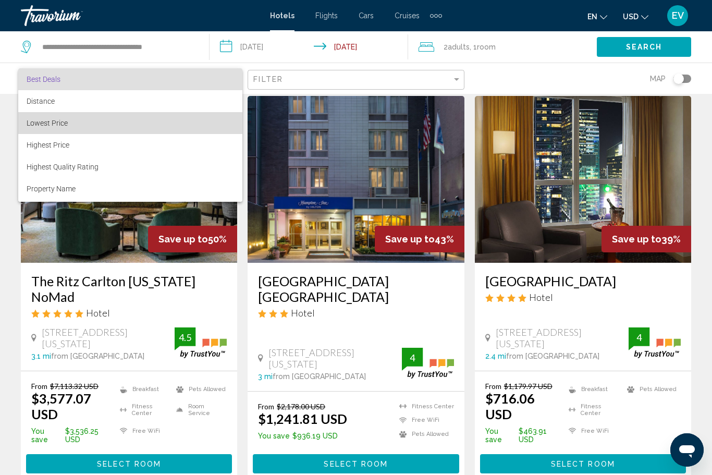
click at [210, 122] on span "Lowest Price" at bounding box center [130, 123] width 207 height 22
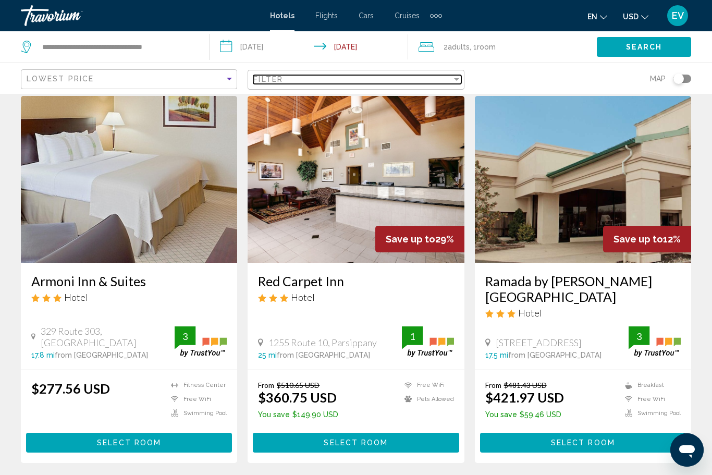
click at [337, 75] on div "Filter" at bounding box center [352, 79] width 198 height 8
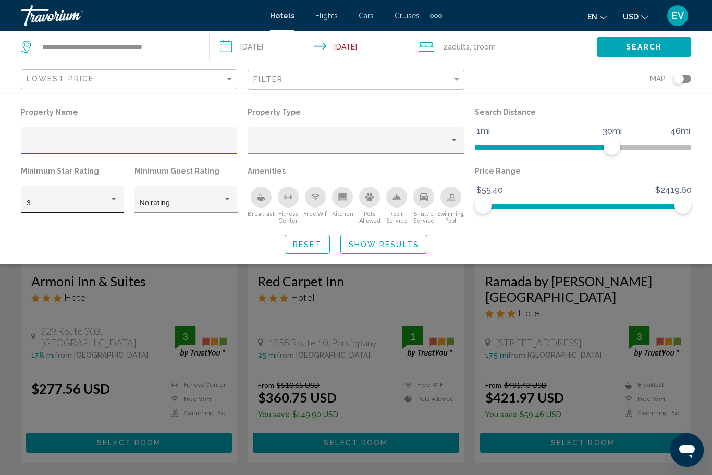
click at [101, 204] on div "3" at bounding box center [68, 203] width 83 height 8
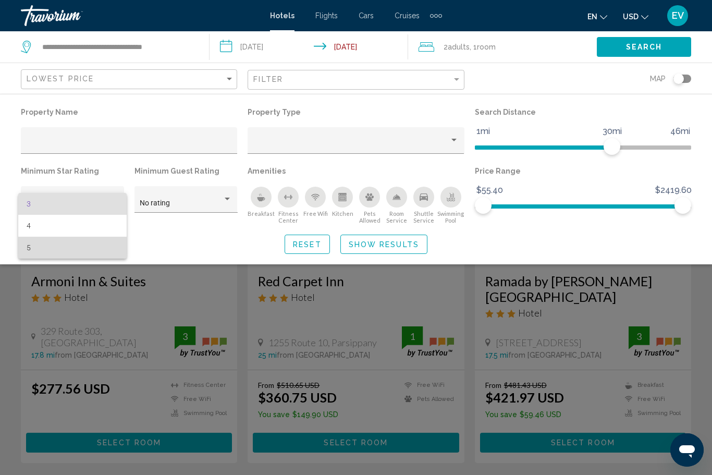
click at [115, 244] on span "5" at bounding box center [73, 248] width 92 height 22
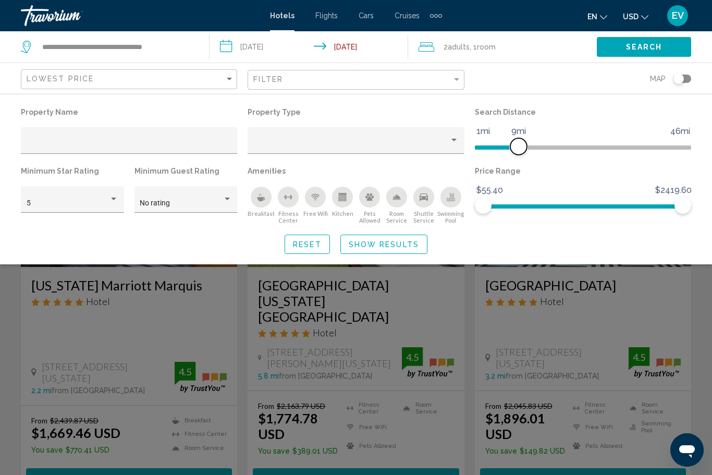
scroll to position [28, 0]
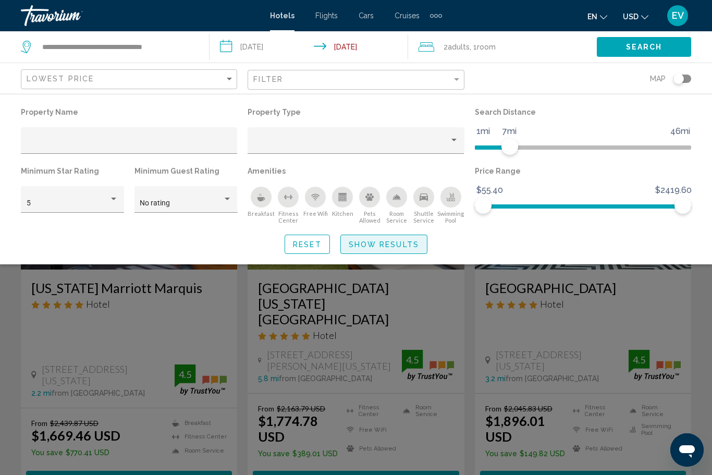
click at [396, 242] on span "Show Results" at bounding box center [384, 244] width 70 height 8
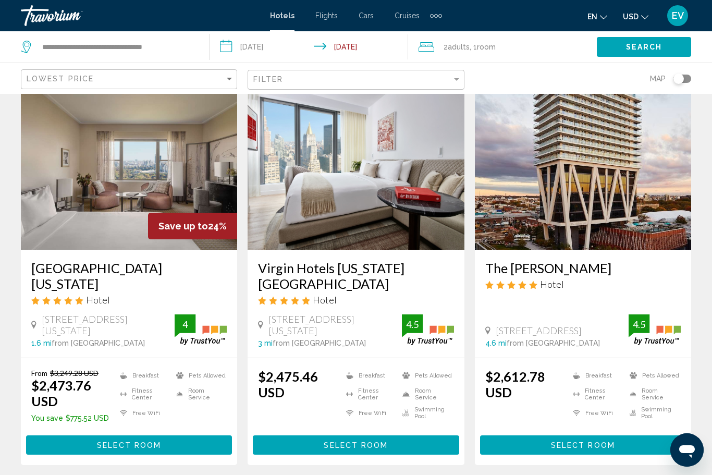
scroll to position [1261, 0]
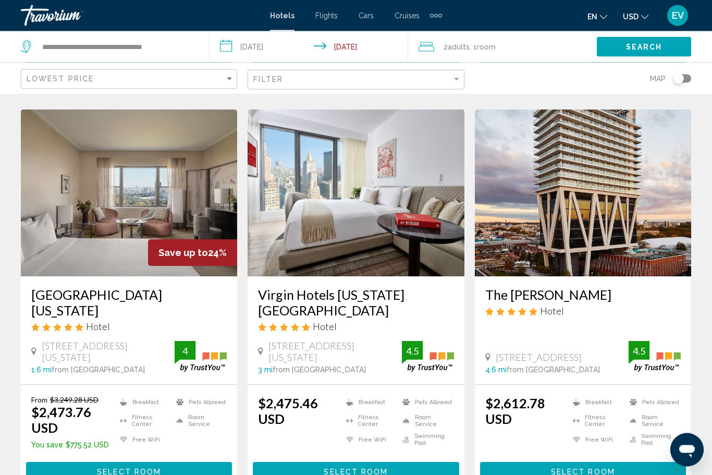
click at [270, 48] on input "**********" at bounding box center [311, 48] width 203 height 34
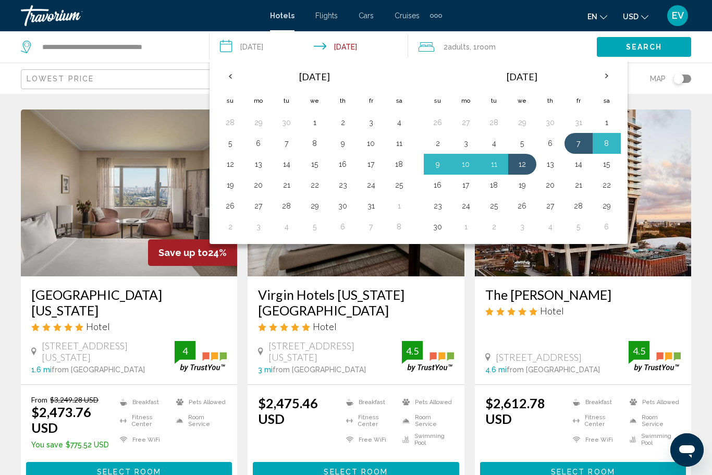
click at [221, 71] on th "Previous month" at bounding box center [230, 76] width 28 height 23
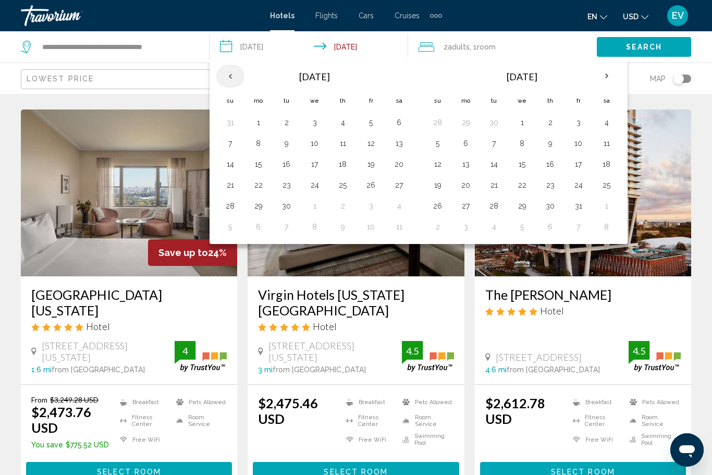
click at [237, 72] on th "Previous month" at bounding box center [230, 76] width 28 height 23
click at [375, 183] on button "22" at bounding box center [371, 183] width 17 height 15
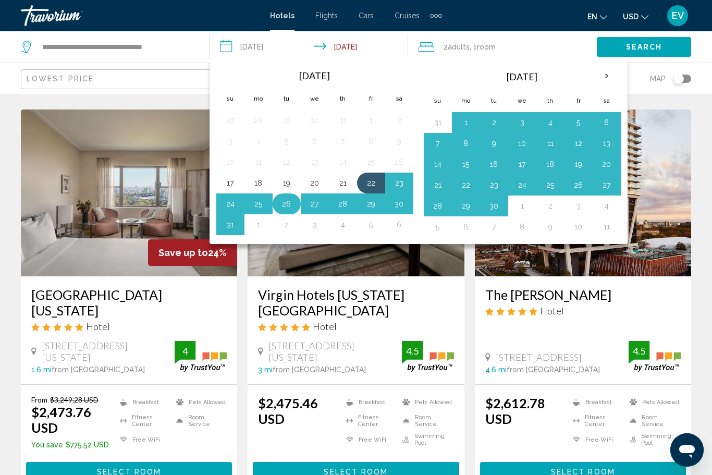
click at [287, 207] on button "26" at bounding box center [286, 204] width 17 height 15
type input "**********"
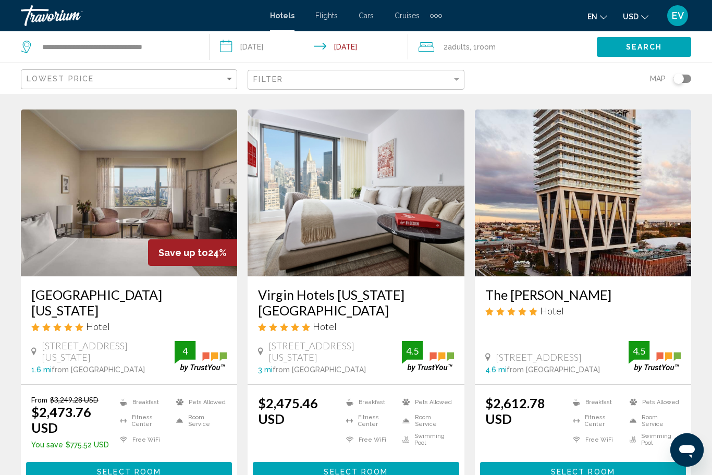
click at [656, 47] on span "Search" at bounding box center [644, 47] width 36 height 8
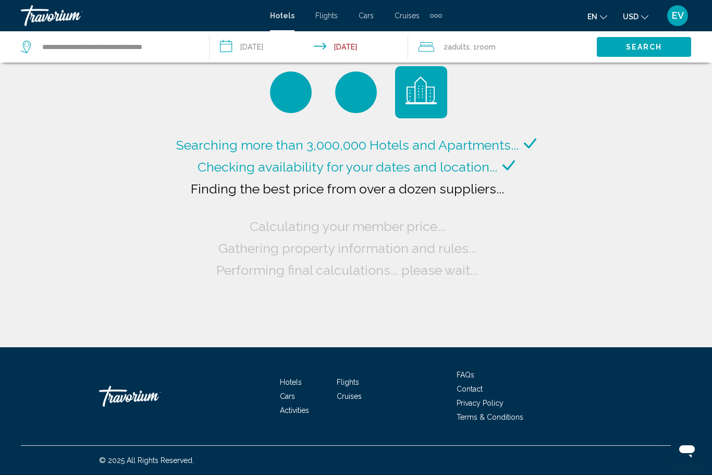
scroll to position [0, 0]
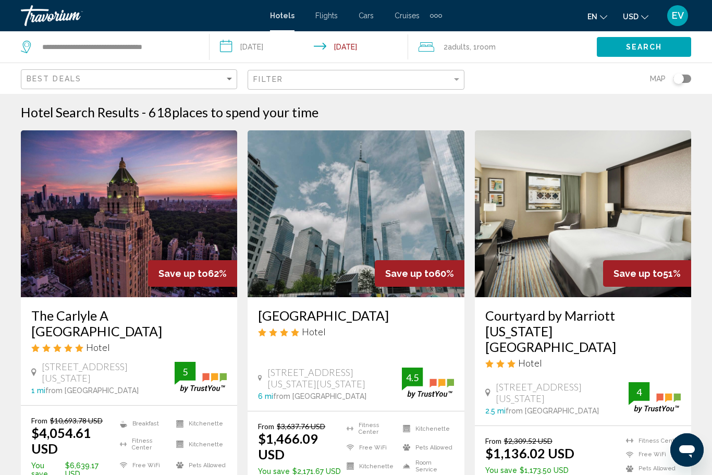
click at [288, 70] on div "Filter" at bounding box center [356, 79] width 207 height 19
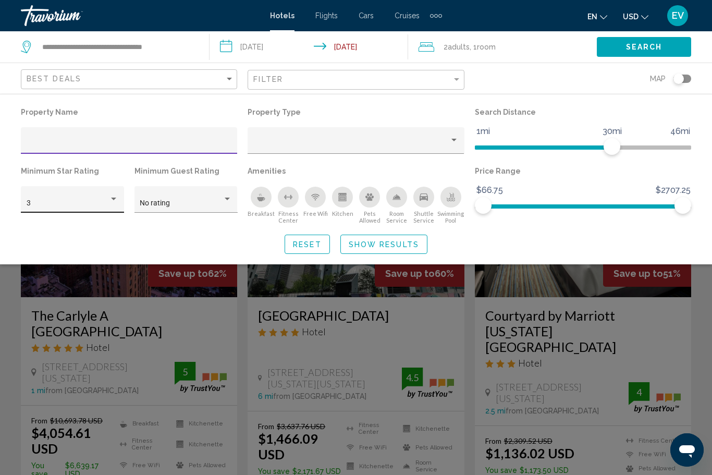
click at [54, 202] on div "3" at bounding box center [68, 203] width 83 height 8
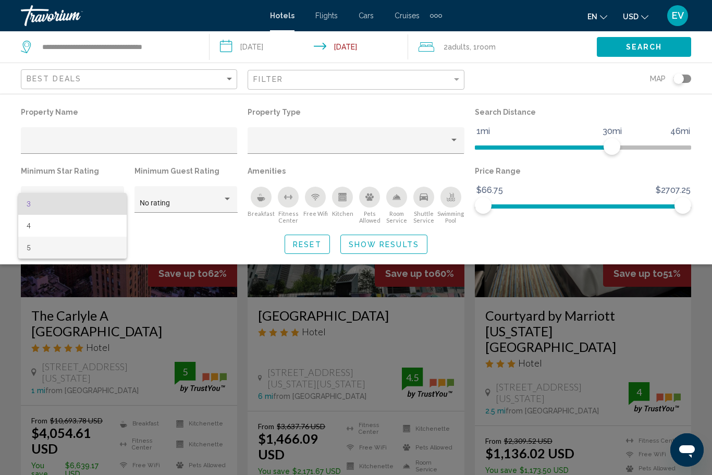
click at [36, 250] on span "5" at bounding box center [73, 248] width 92 height 22
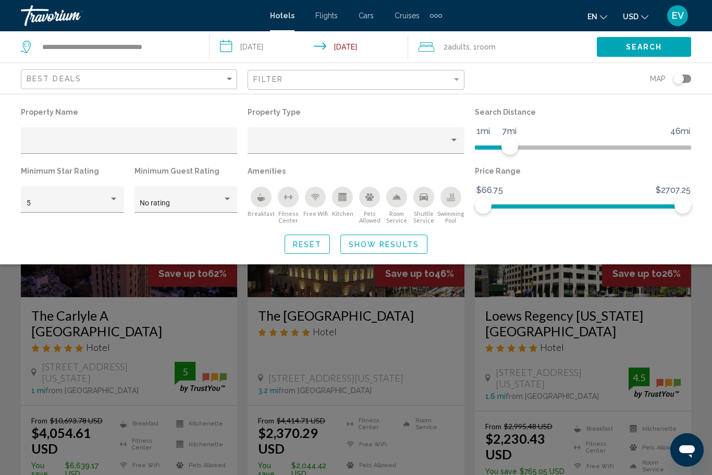
click at [416, 241] on span "Show Results" at bounding box center [384, 244] width 70 height 8
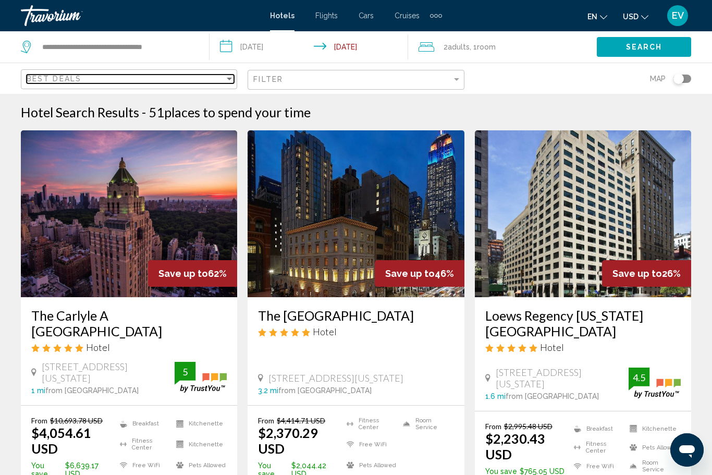
click at [39, 79] on span "Best Deals" at bounding box center [54, 79] width 55 height 8
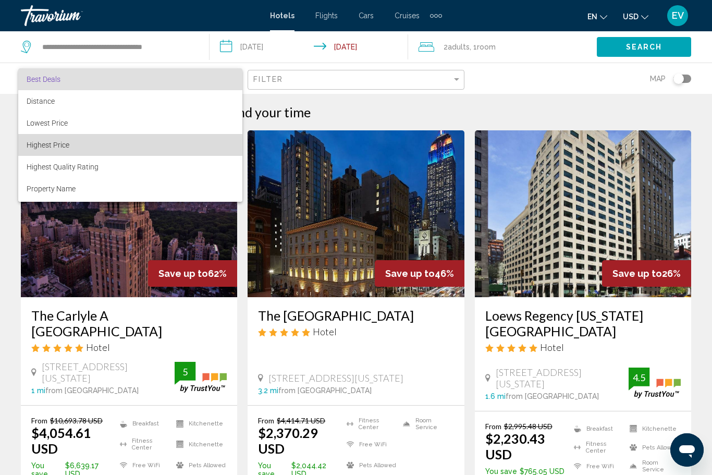
click at [43, 143] on span "Highest Price" at bounding box center [48, 145] width 43 height 8
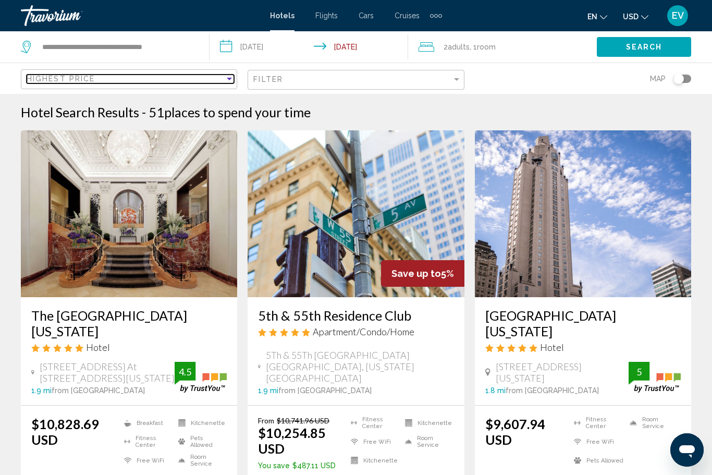
click at [43, 83] on span "Highest Price" at bounding box center [61, 79] width 68 height 8
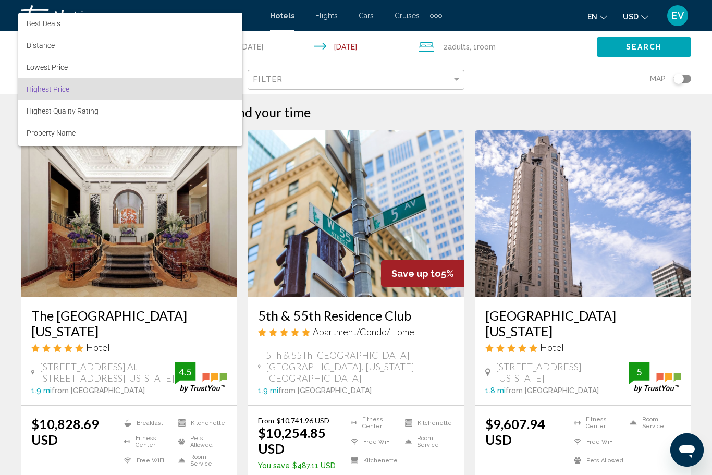
scroll to position [10, 0]
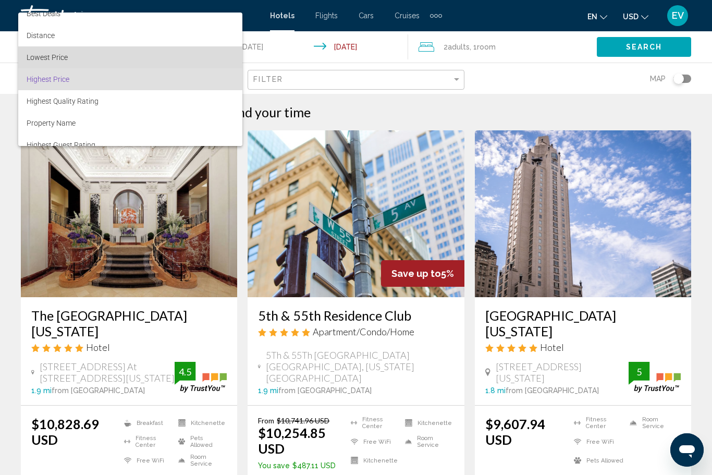
click at [34, 56] on span "Lowest Price" at bounding box center [47, 57] width 41 height 8
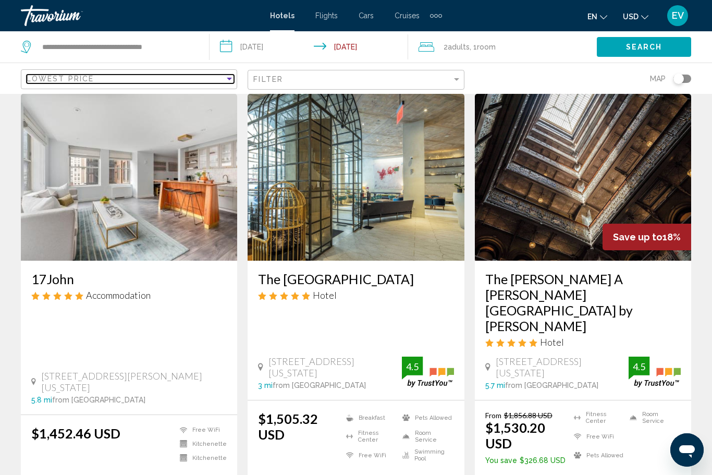
scroll to position [455, 0]
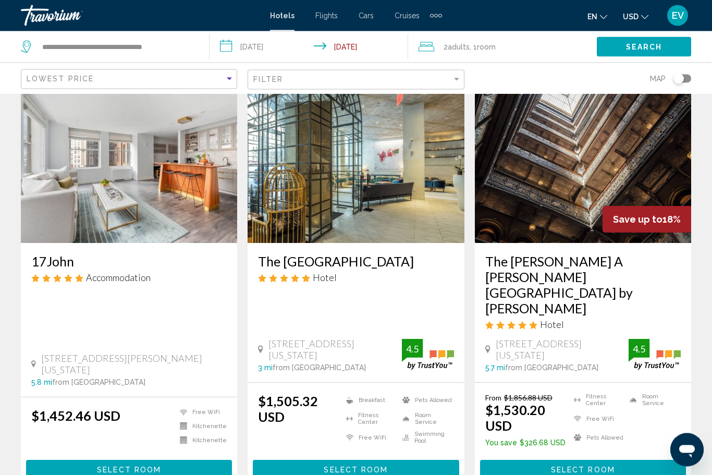
click at [582, 243] on div "The [PERSON_NAME] A [PERSON_NAME][GEOGRAPHIC_DATA] by [PERSON_NAME] Hotel [STRE…" at bounding box center [583, 312] width 216 height 139
click at [579, 226] on img "Main content" at bounding box center [583, 159] width 216 height 167
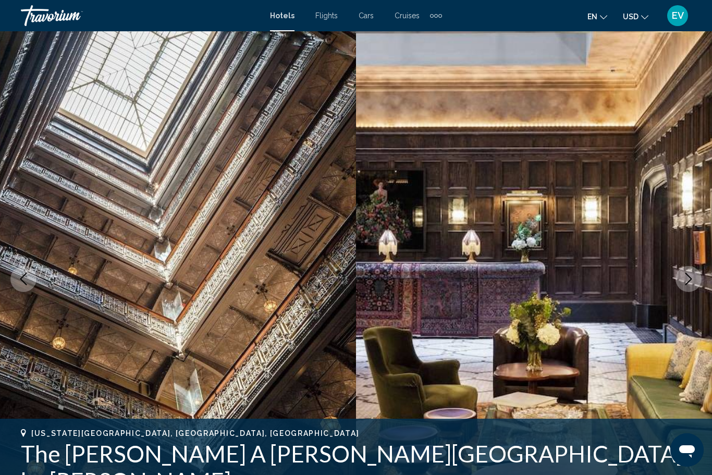
click at [683, 289] on button "Next image" at bounding box center [689, 279] width 26 height 26
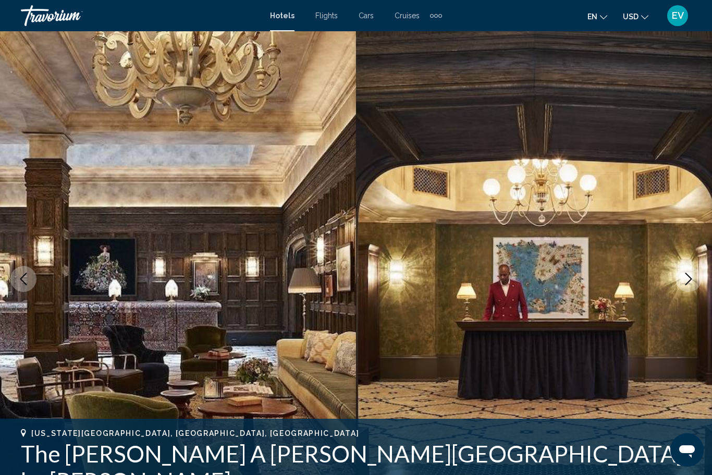
click at [690, 274] on icon "Next image" at bounding box center [688, 279] width 13 height 13
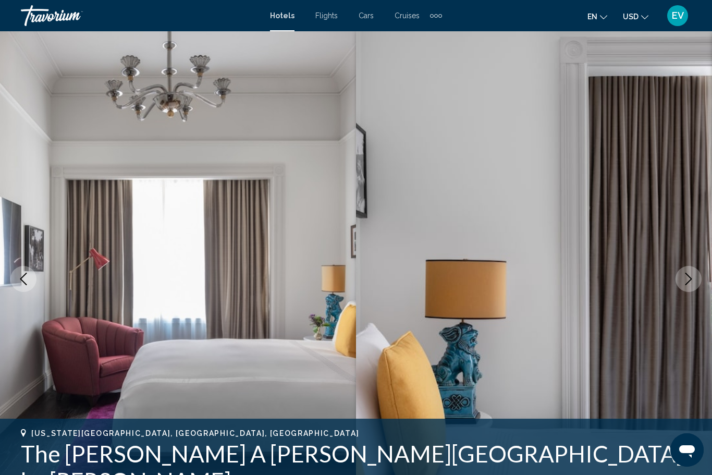
click at [25, 275] on icon "Previous image" at bounding box center [23, 279] width 7 height 13
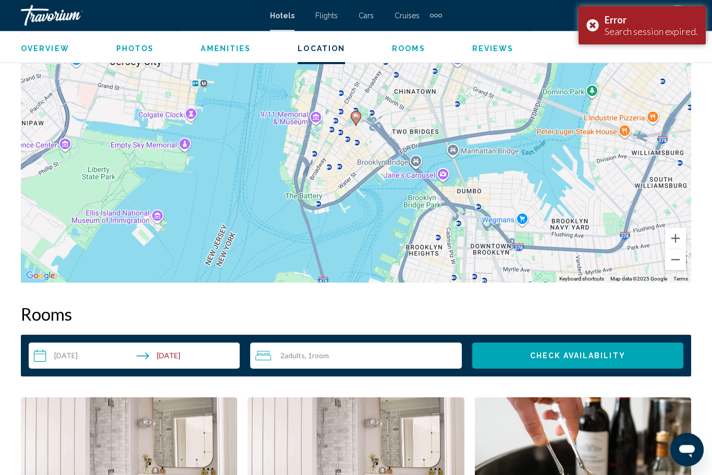
scroll to position [1257, 0]
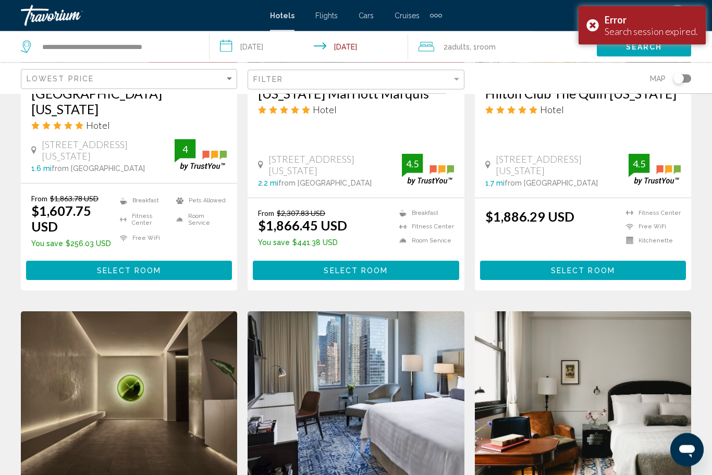
scroll to position [1014, 0]
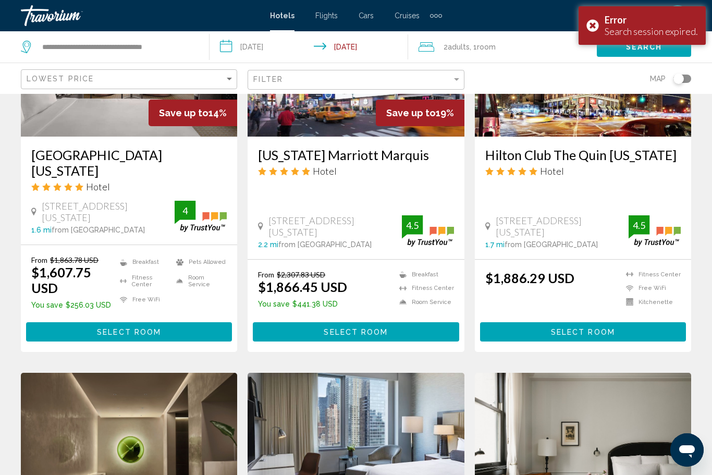
click at [42, 147] on h3 "[GEOGRAPHIC_DATA][US_STATE]" at bounding box center [129, 162] width 196 height 31
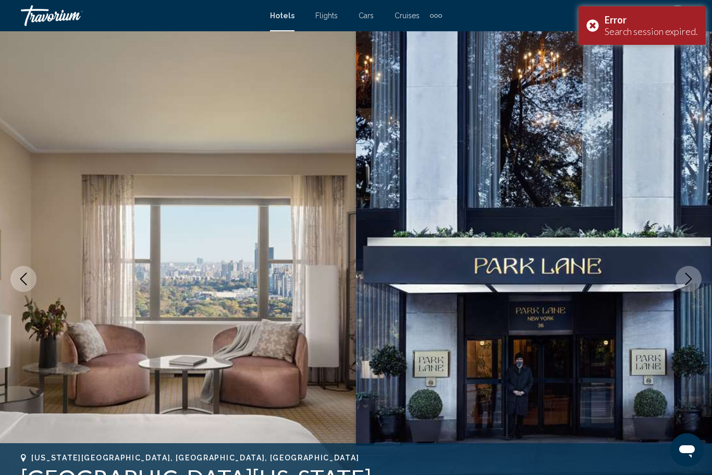
click at [698, 280] on button "Next image" at bounding box center [689, 279] width 26 height 26
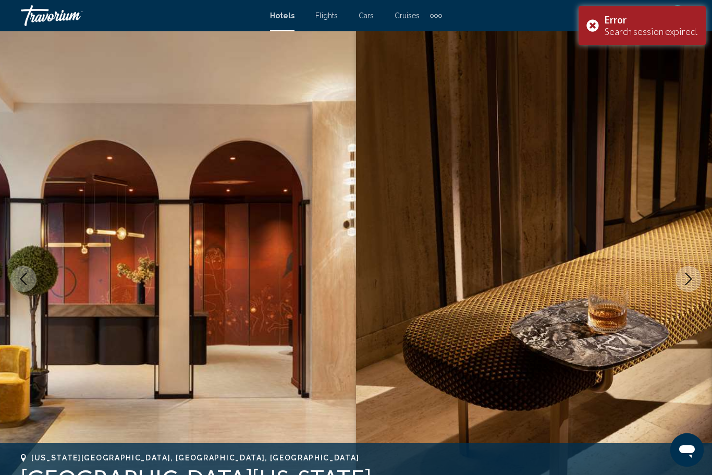
click at [692, 276] on icon "Next image" at bounding box center [688, 279] width 13 height 13
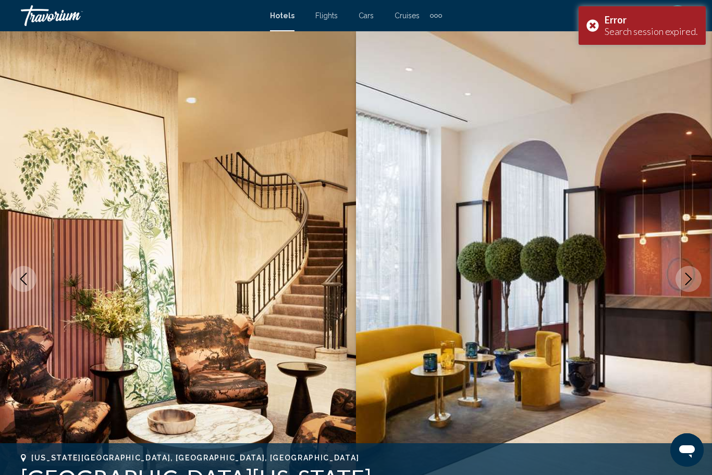
click at [689, 275] on icon "Next image" at bounding box center [688, 279] width 13 height 13
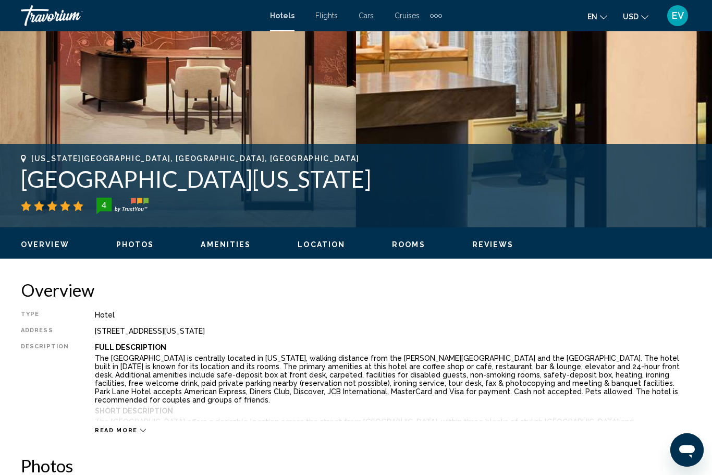
scroll to position [201, 0]
